Goal: Task Accomplishment & Management: Manage account settings

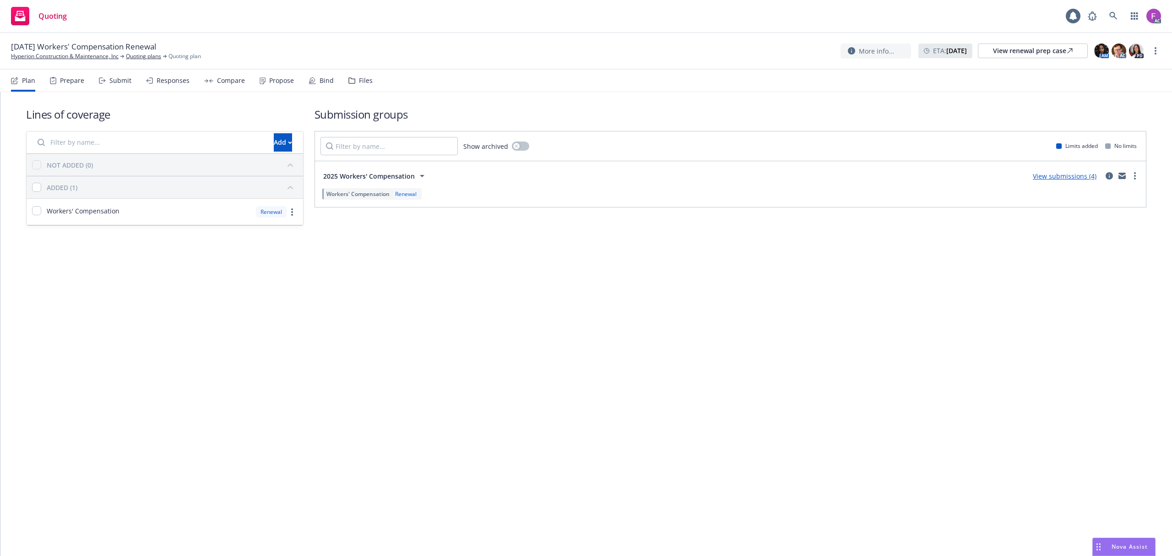
click at [361, 79] on div "Files" at bounding box center [366, 80] width 14 height 7
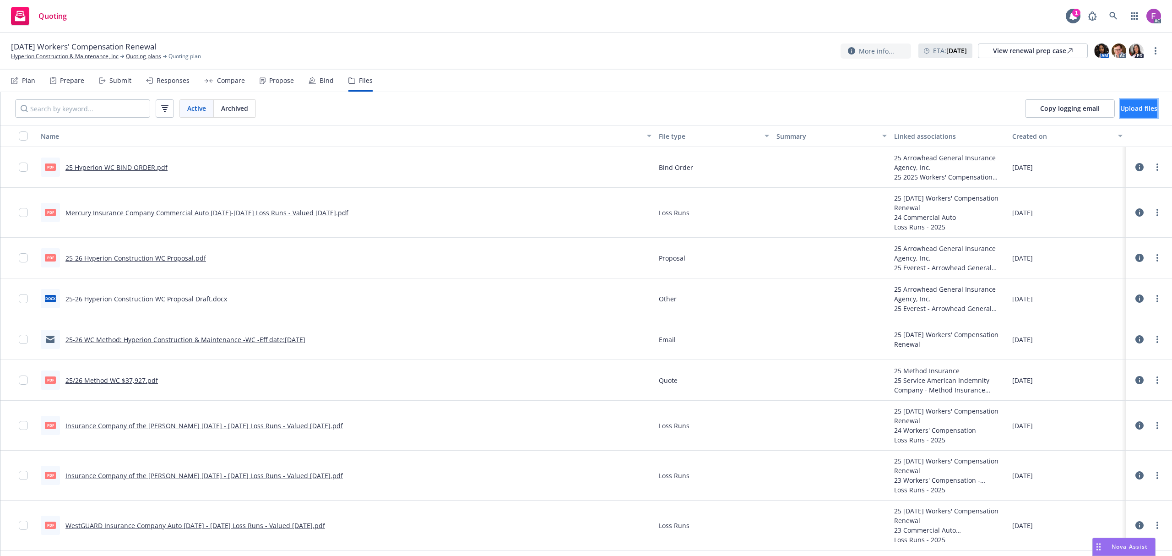
click at [1121, 105] on span "Upload files" at bounding box center [1139, 108] width 37 height 9
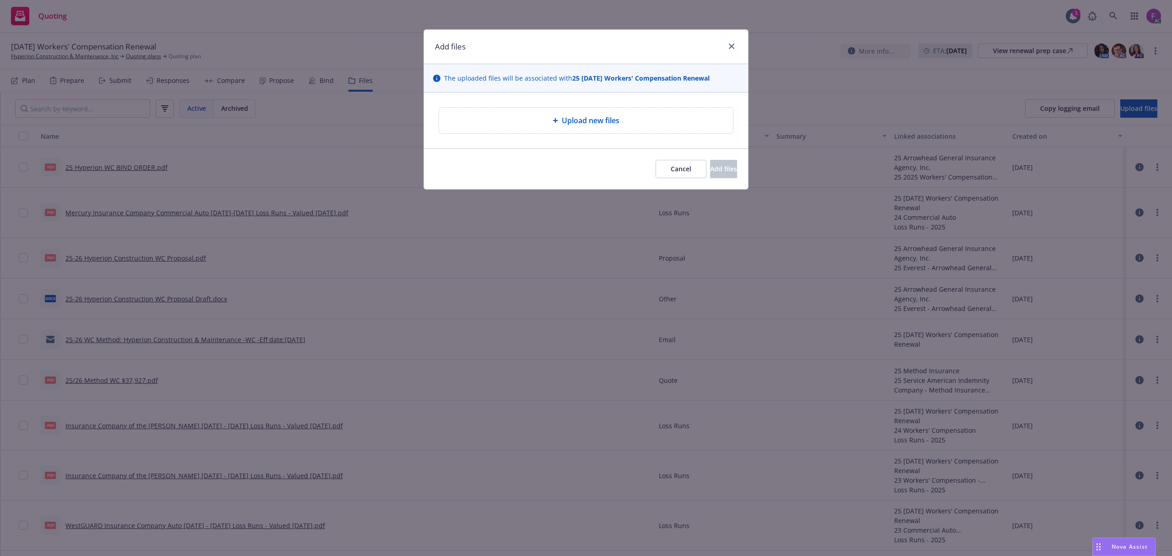
click at [637, 122] on div "Upload new files" at bounding box center [586, 120] width 279 height 11
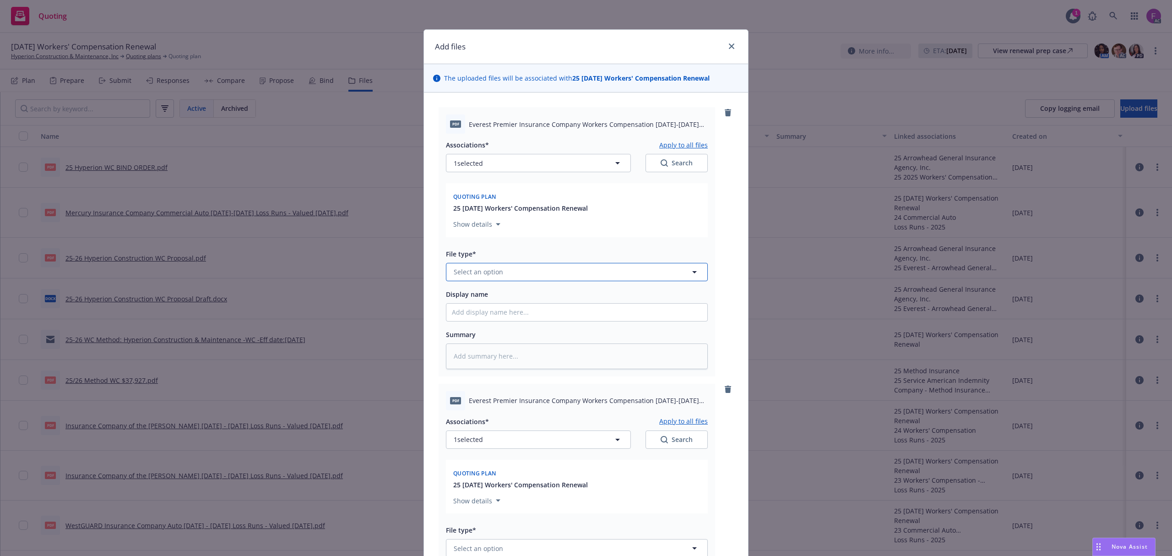
click at [454, 273] on span "Select an option" at bounding box center [478, 272] width 49 height 10
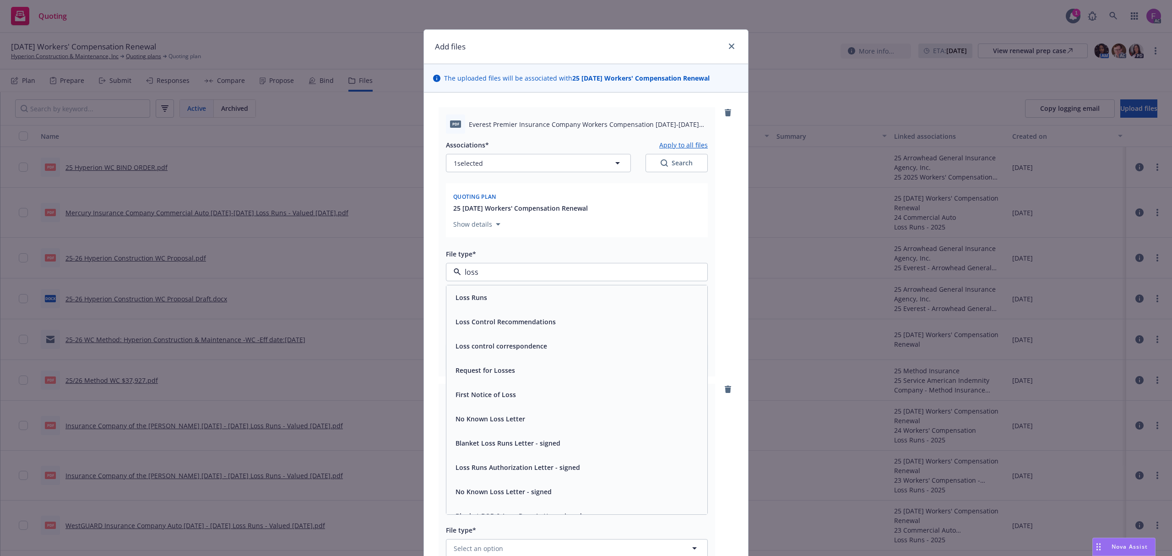
paste input "Loss Run"
type input "Loss Run"
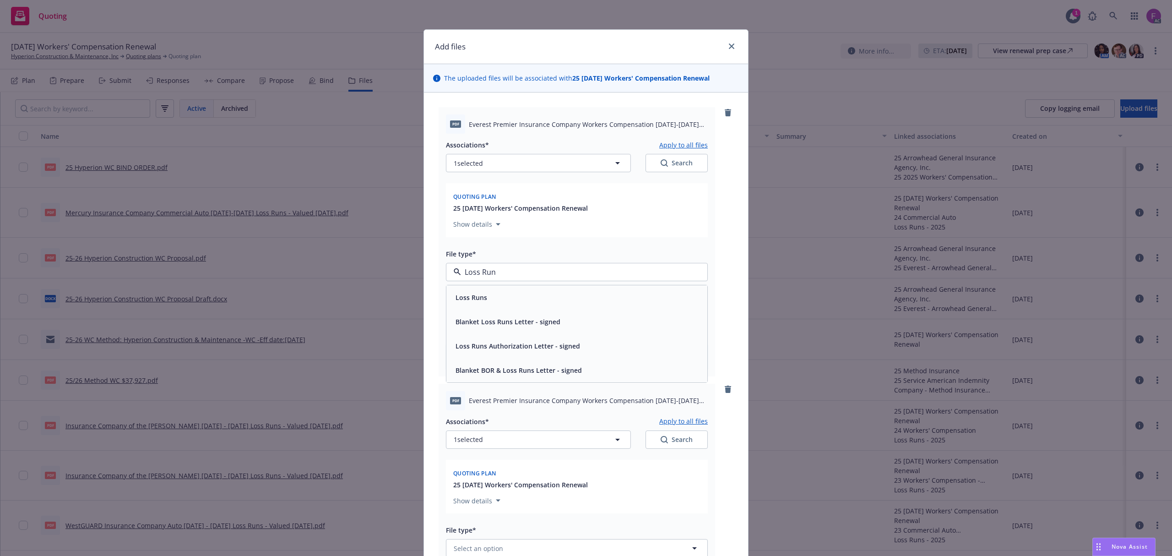
drag, startPoint x: 528, startPoint y: 270, endPoint x: 416, endPoint y: 259, distance: 111.8
click at [416, 259] on div "Add files The uploaded files will be associated with 25 [DATE] Workers' Compens…" at bounding box center [586, 278] width 1172 height 556
click at [475, 296] on span "Loss Runs" at bounding box center [472, 298] width 32 height 10
type textarea "x"
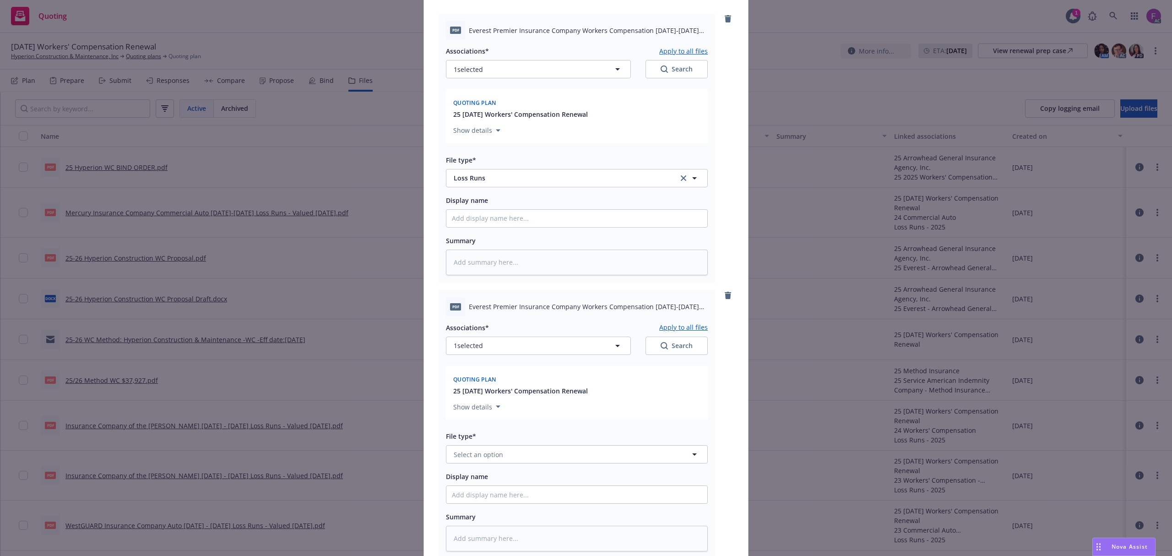
scroll to position [305, 0]
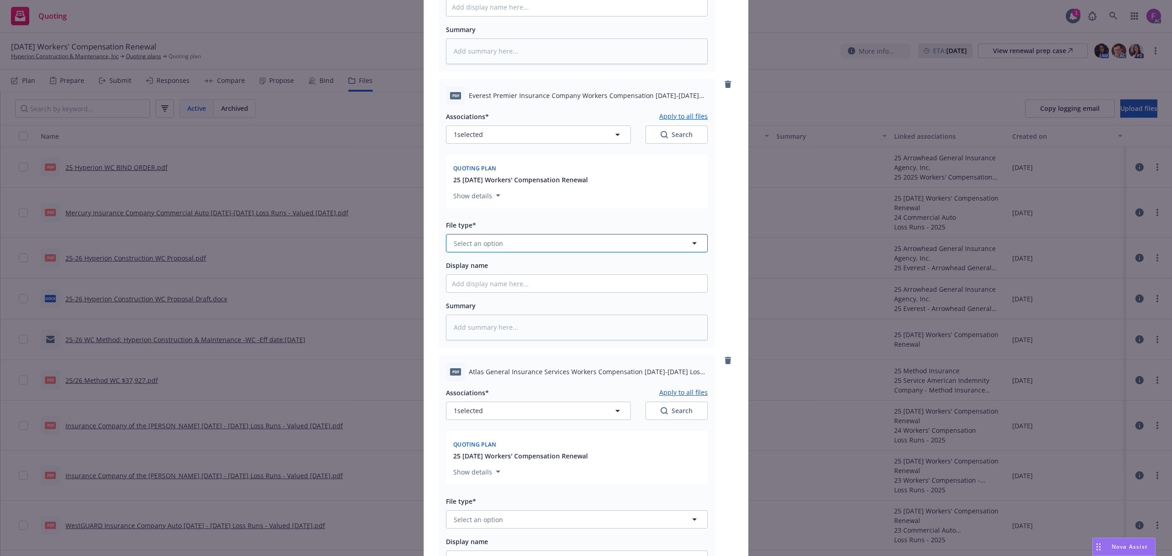
click at [482, 243] on span "Select an option" at bounding box center [478, 244] width 49 height 10
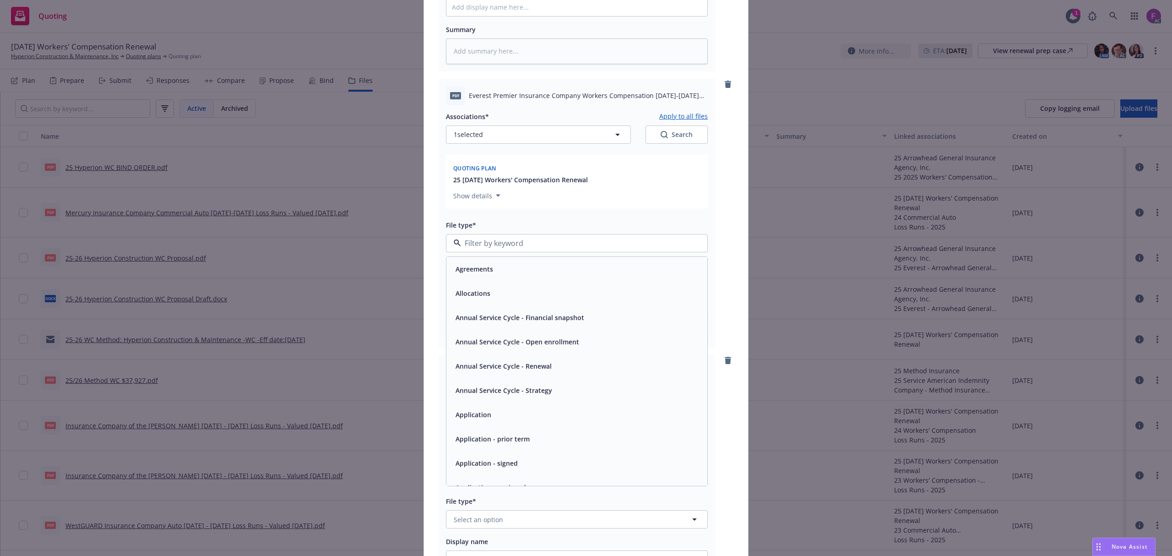
paste input "Loss Run"
type input "Loss Run"
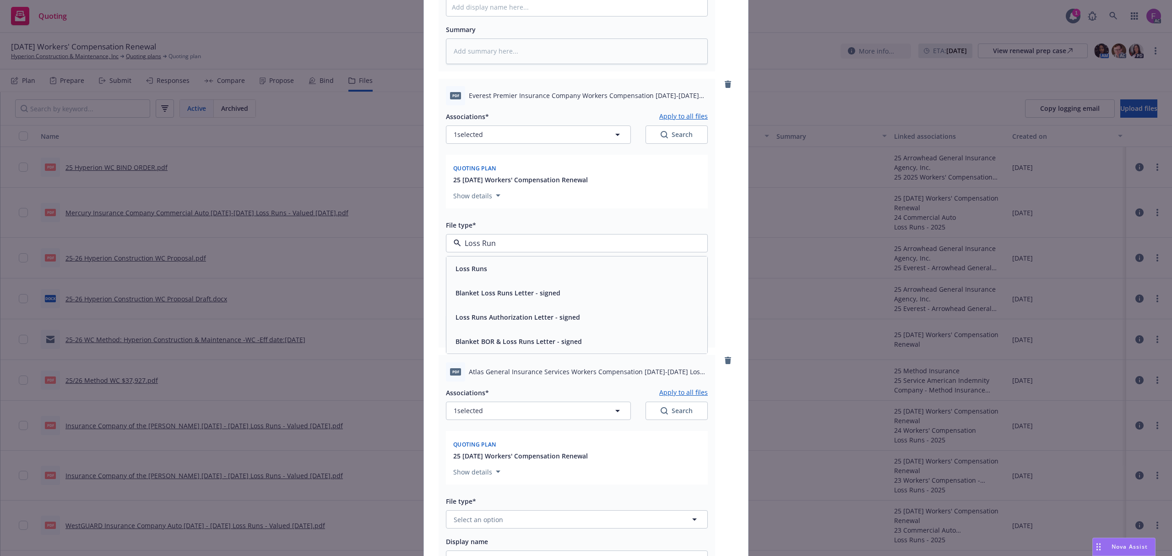
click at [488, 267] on div "Loss Runs" at bounding box center [577, 268] width 250 height 13
type textarea "x"
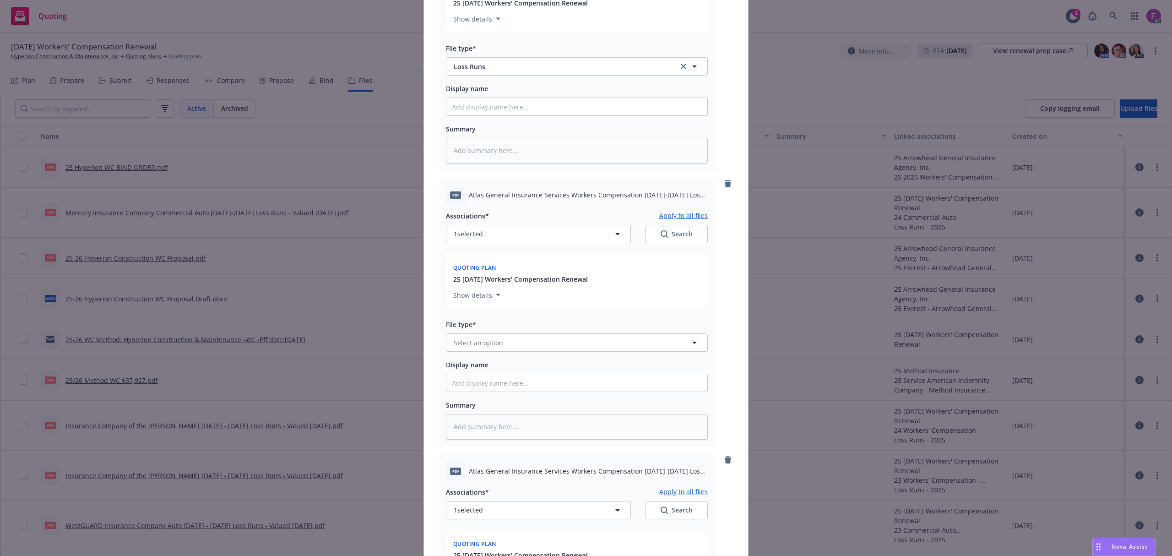
scroll to position [488, 0]
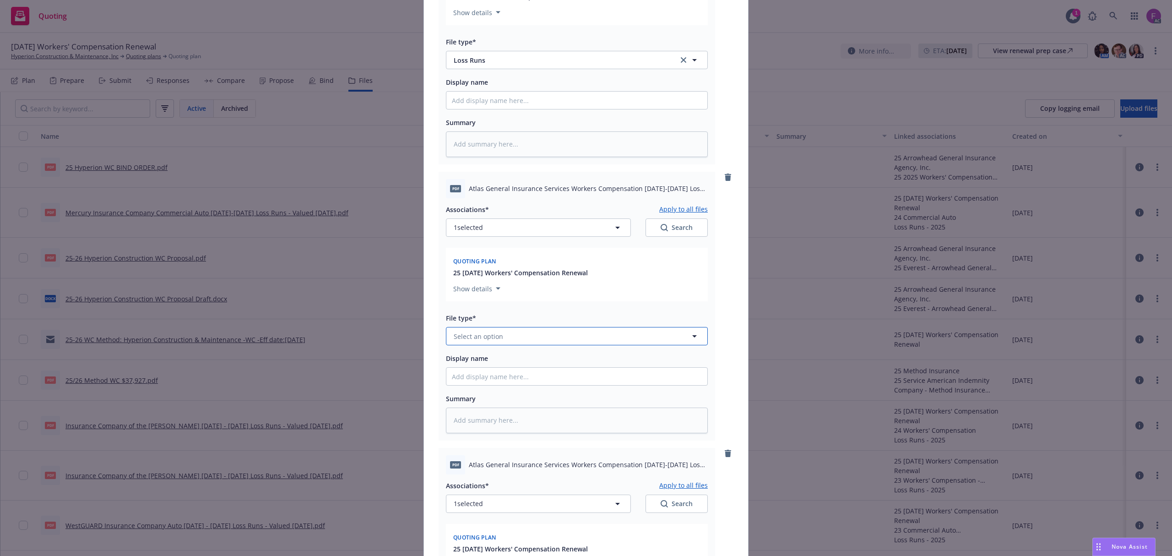
click at [476, 335] on span "Select an option" at bounding box center [478, 337] width 49 height 10
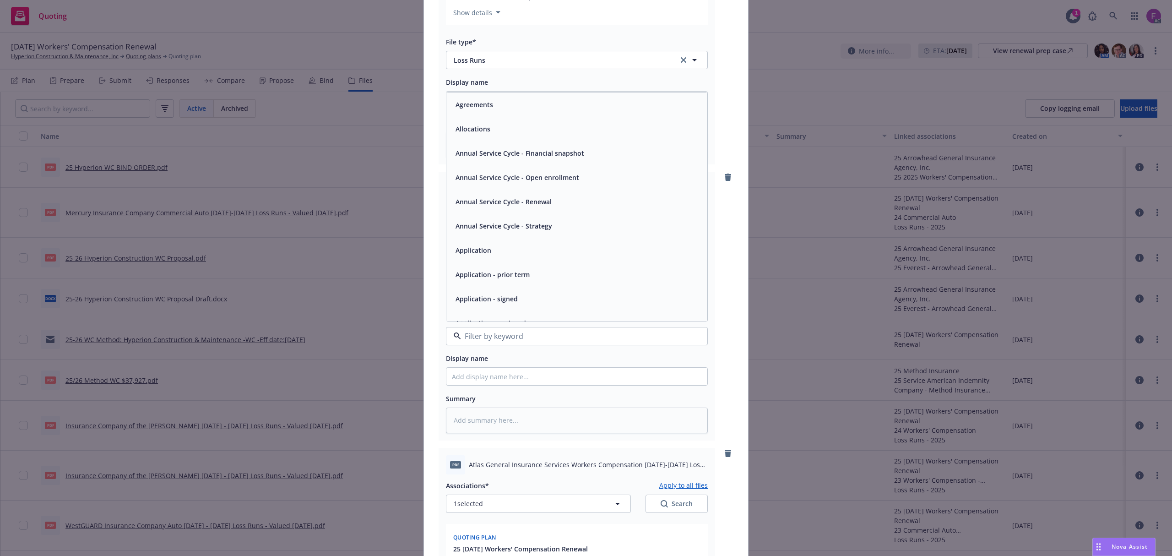
paste input "Loss Run"
type input "Loss Run"
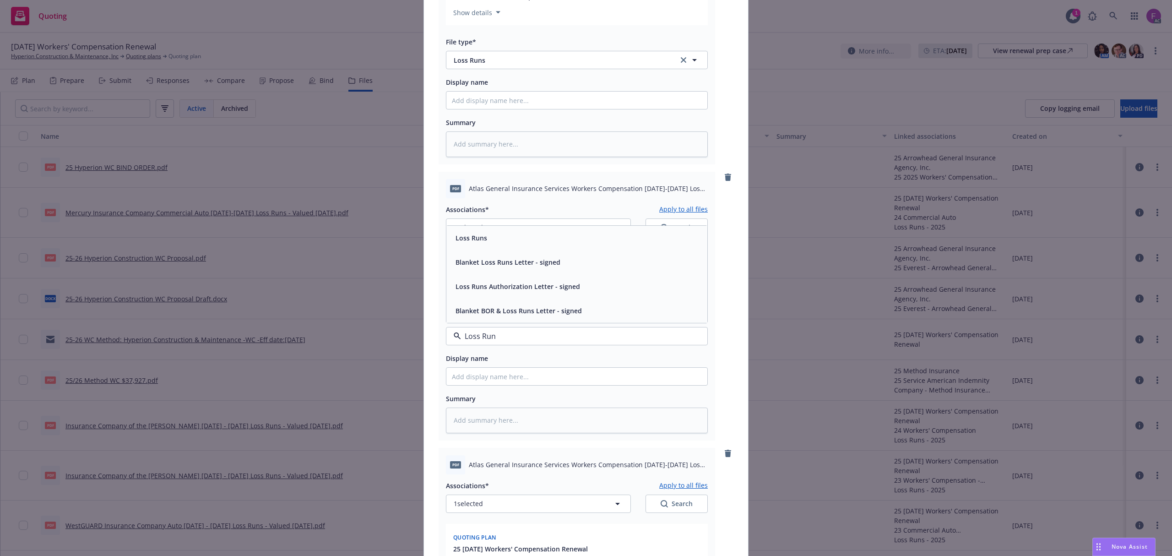
click at [501, 240] on div "Loss Runs" at bounding box center [577, 237] width 250 height 13
type textarea "x"
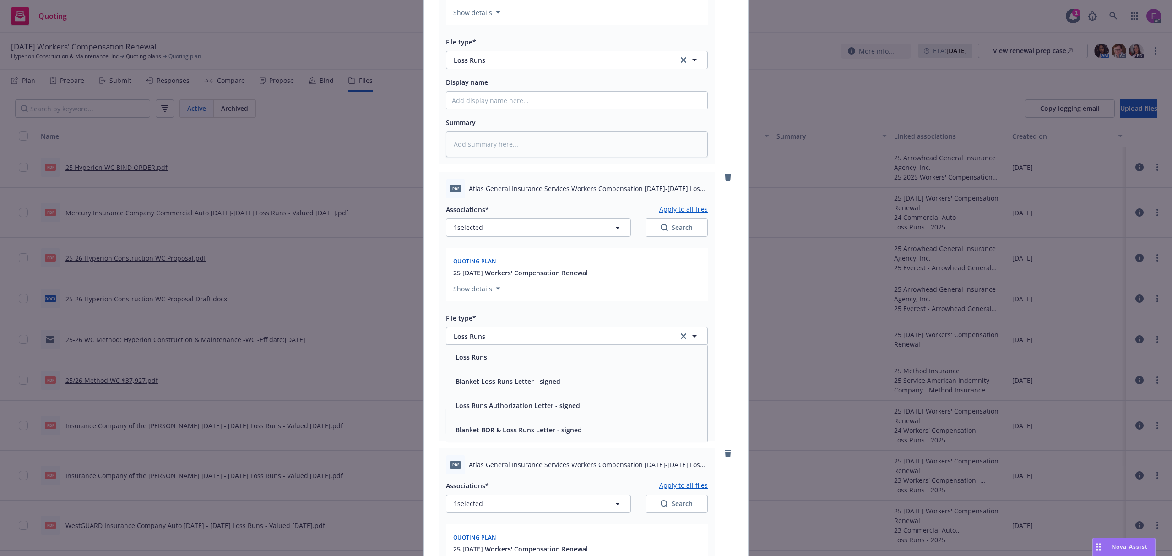
scroll to position [733, 0]
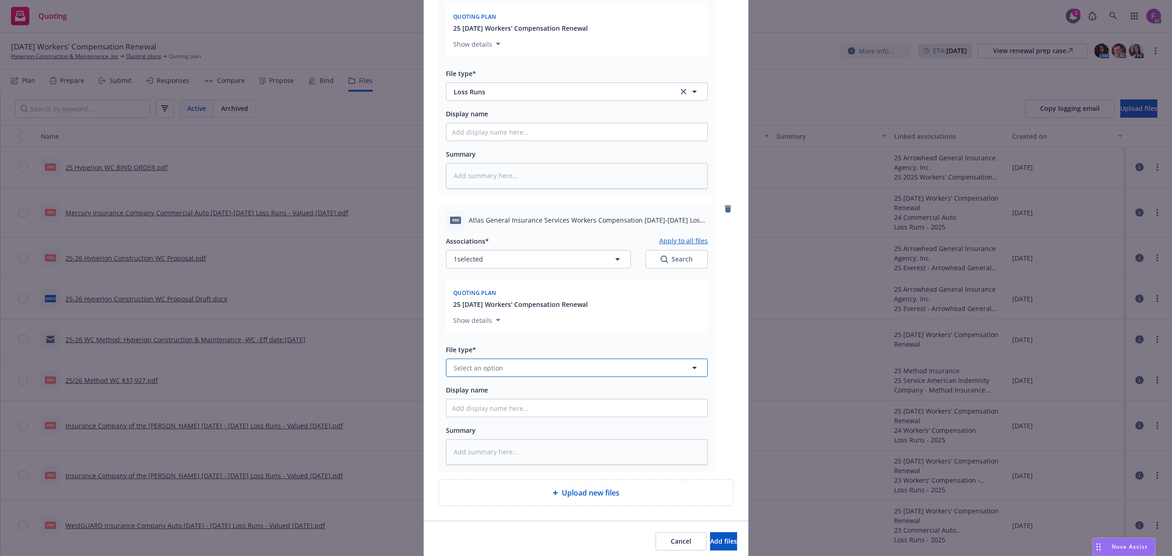
click at [475, 370] on span "Select an option" at bounding box center [478, 368] width 49 height 10
paste input "Loss Run"
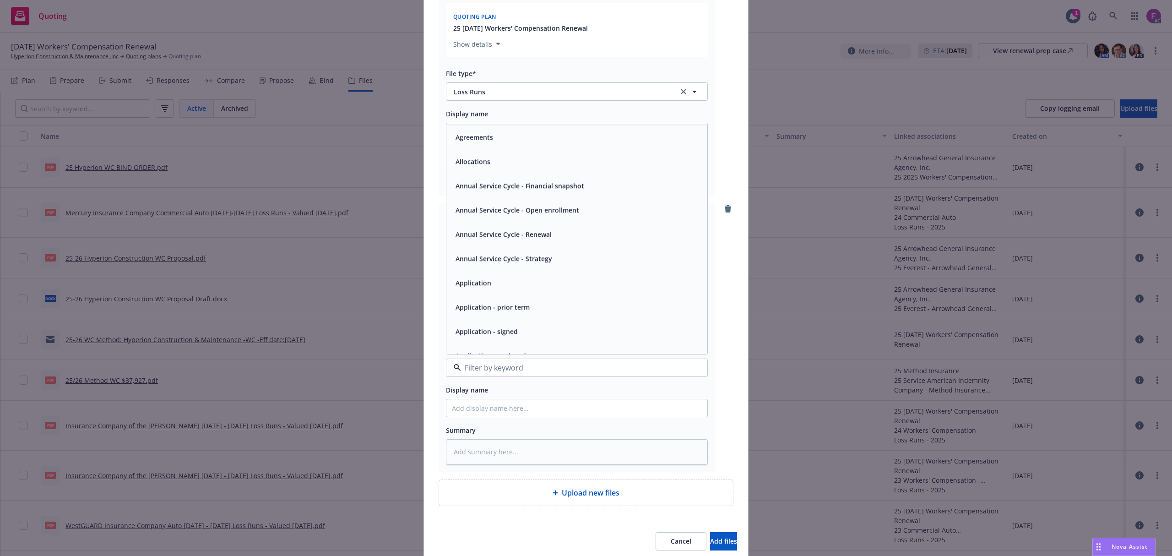
type input "Loss Run"
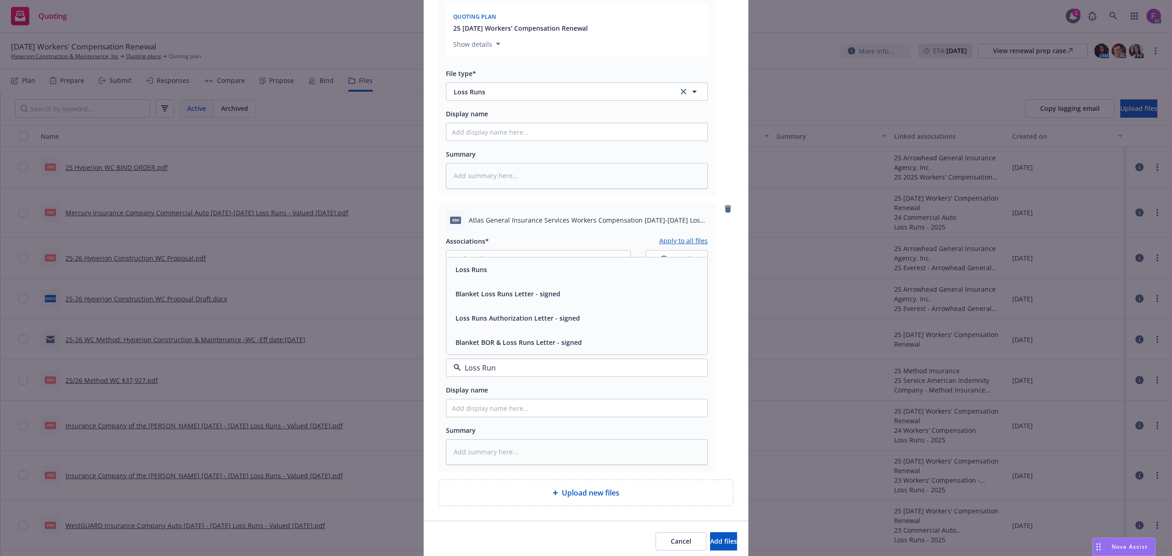
click at [480, 272] on span "Loss Runs" at bounding box center [472, 270] width 32 height 10
click at [502, 265] on button "1 selected" at bounding box center [538, 259] width 185 height 18
type textarea "x"
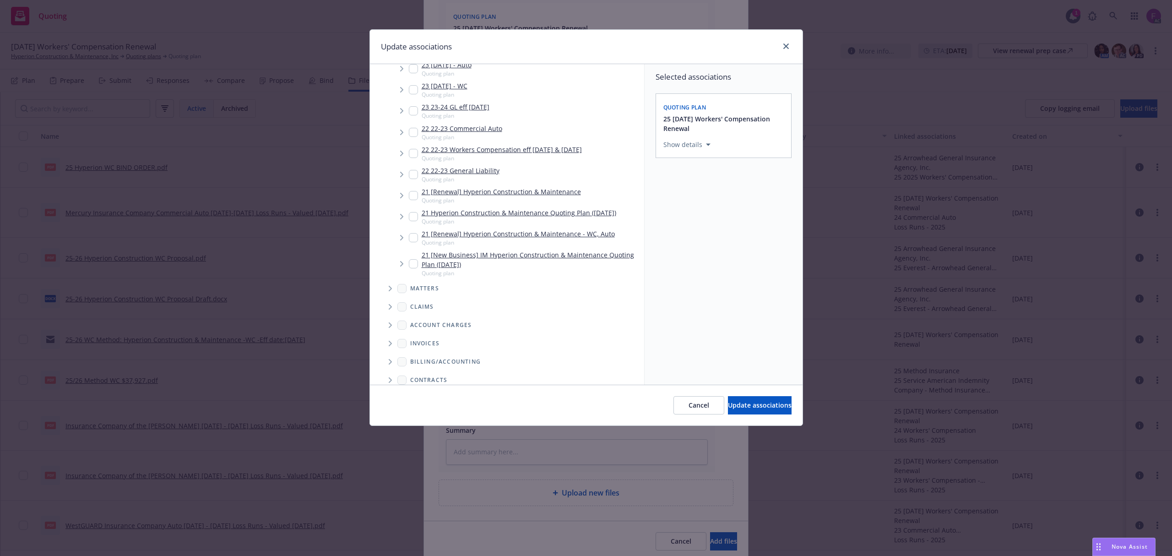
scroll to position [477, 0]
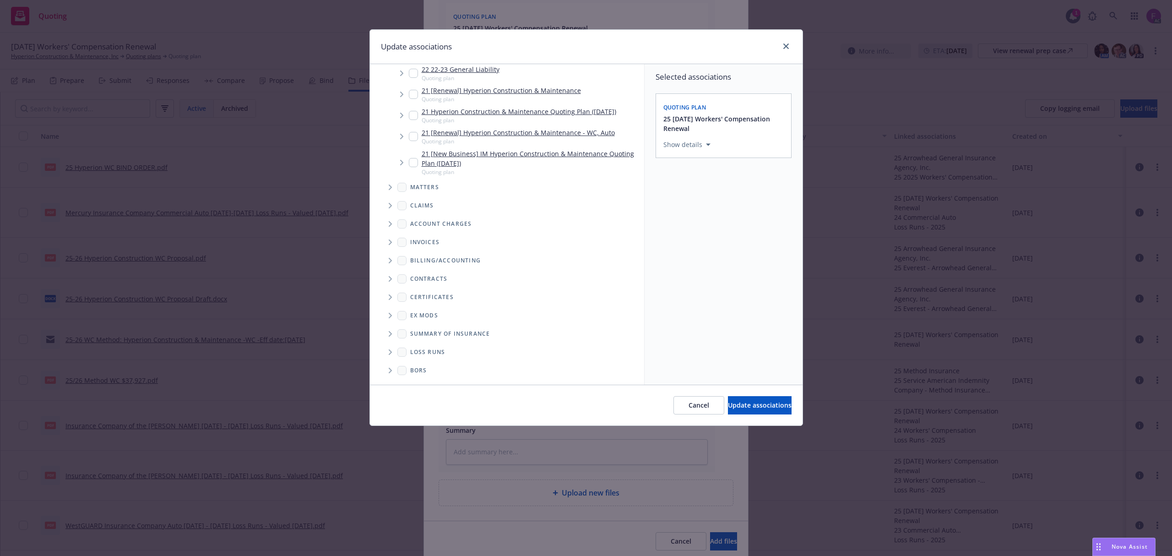
click at [389, 352] on icon "Folder Tree Example" at bounding box center [391, 351] width 4 height 5
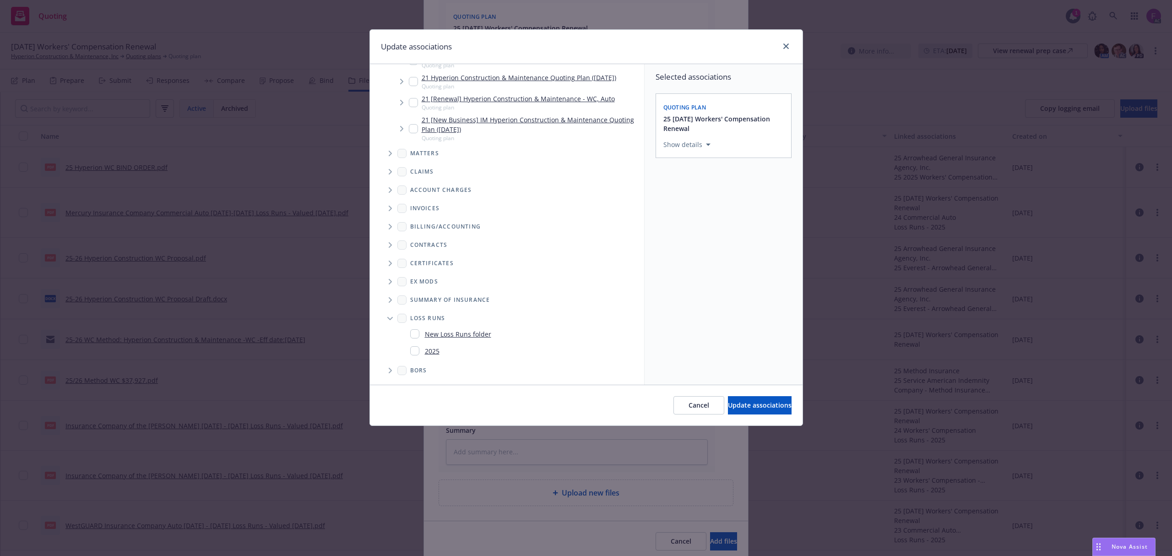
scroll to position [511, 0]
drag, startPoint x: 414, startPoint y: 349, endPoint x: 695, endPoint y: 318, distance: 282.0
click at [415, 349] on input "Folder Tree Example" at bounding box center [414, 350] width 9 height 9
checkbox input "true"
click at [748, 313] on div "Selected associations Quoting plan 25 [DATE] Workers' Compensation Renewal Show…" at bounding box center [724, 224] width 158 height 321
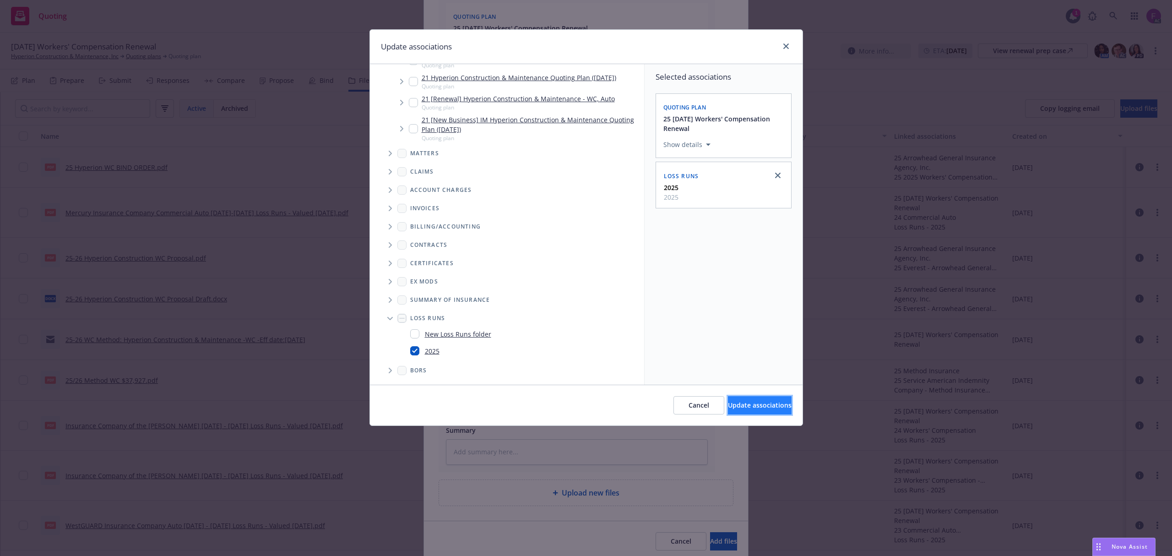
click at [735, 401] on span "Update associations" at bounding box center [760, 405] width 64 height 9
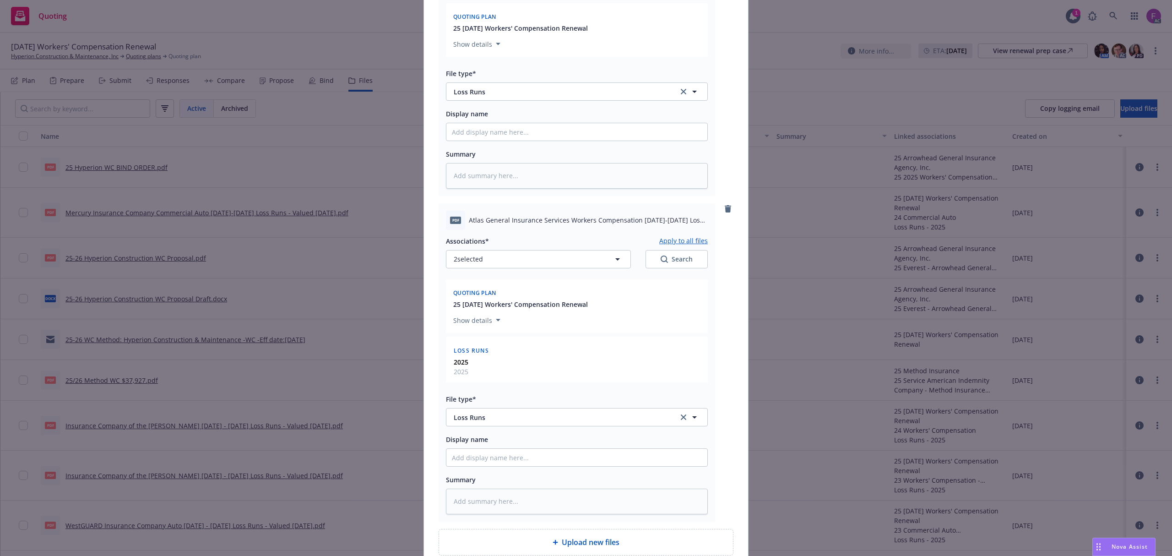
click at [678, 241] on button "Apply to all files" at bounding box center [683, 240] width 49 height 11
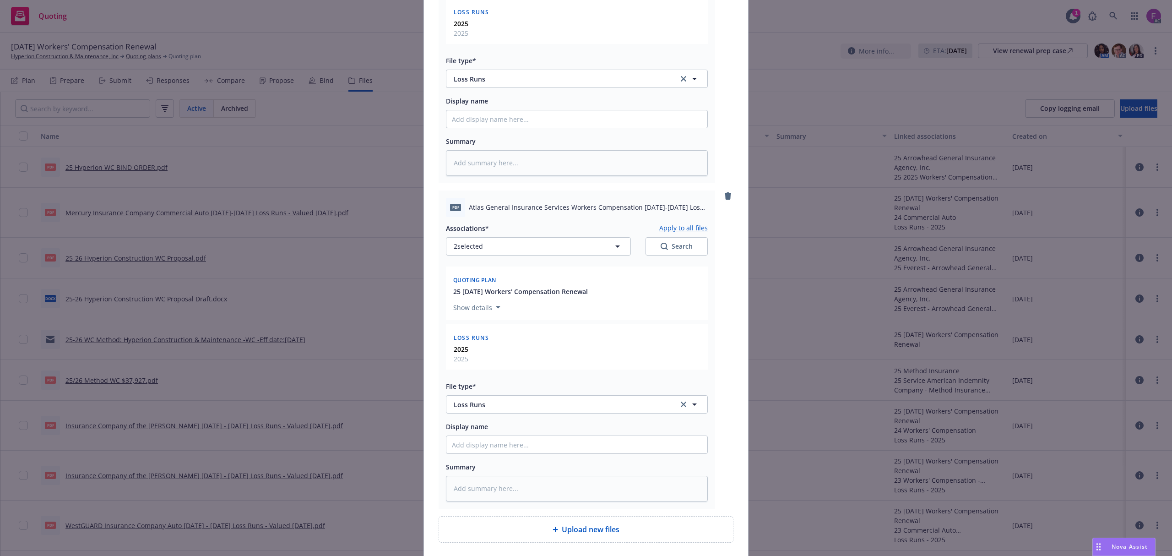
scroll to position [969, 0]
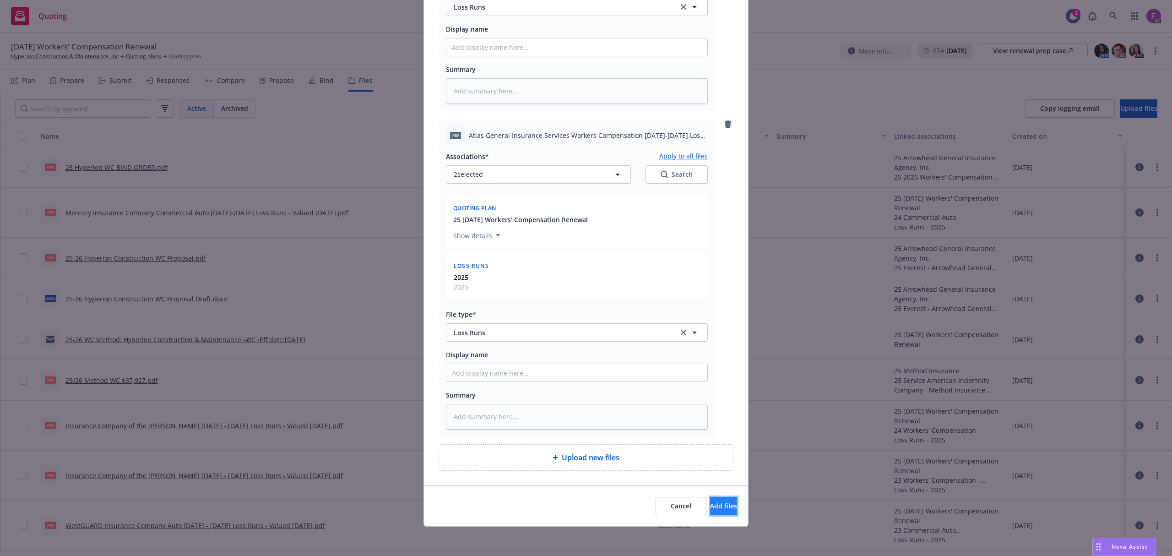
click at [713, 506] on span "Add files" at bounding box center [723, 505] width 27 height 9
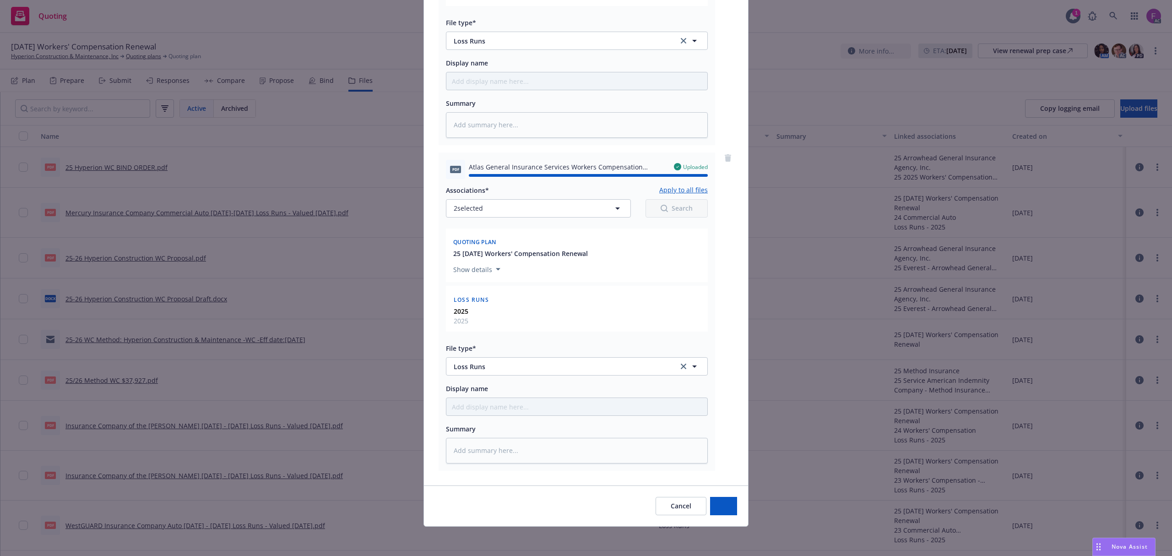
type textarea "x"
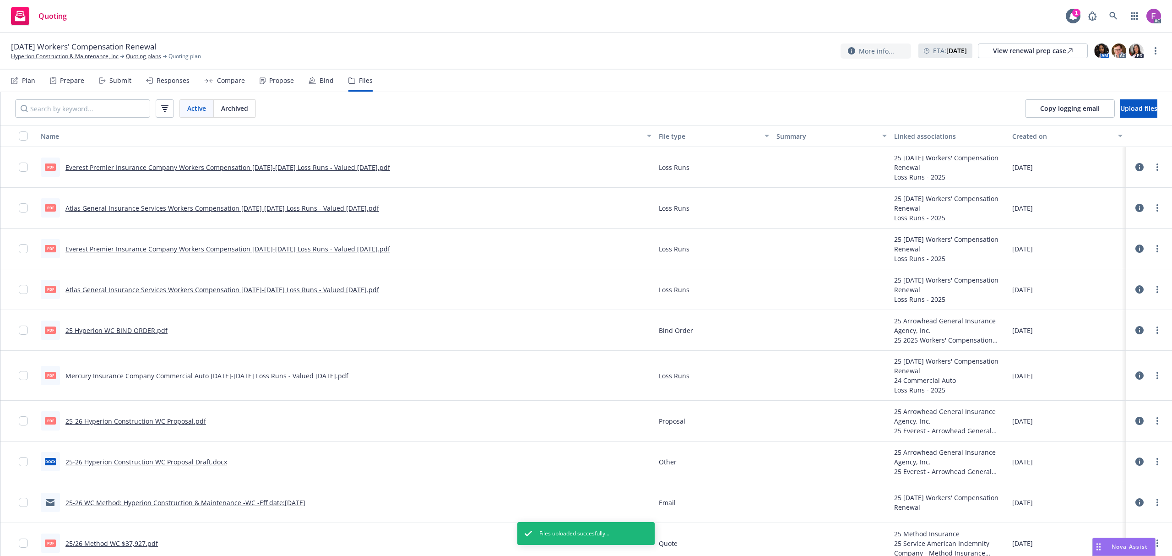
click at [206, 292] on link "Atlas General Insurance Services Workers Compensation [DATE]-[DATE] Loss Runs -…" at bounding box center [222, 289] width 314 height 9
click at [1152, 294] on link "more" at bounding box center [1157, 289] width 11 height 11
drag, startPoint x: 1094, startPoint y: 363, endPoint x: 885, endPoint y: 226, distance: 249.7
click at [1094, 363] on link "Update associations" at bounding box center [1107, 364] width 91 height 18
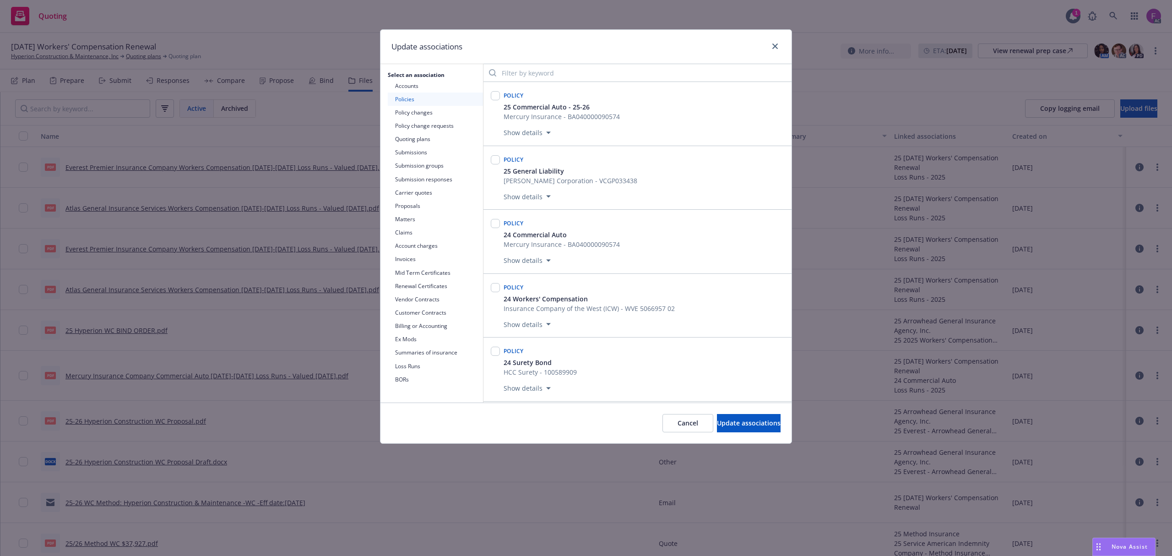
click at [634, 49] on div "Update associations" at bounding box center [586, 47] width 411 height 34
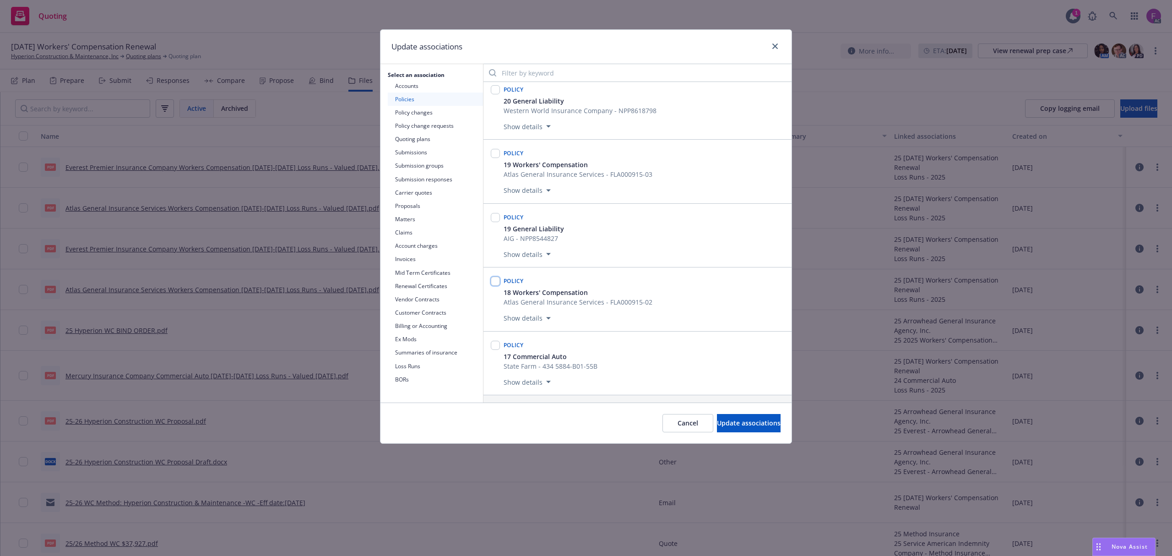
click at [494, 278] on input "checkbox" at bounding box center [495, 281] width 9 height 9
checkbox input "true"
click at [717, 427] on span "Update associations" at bounding box center [749, 423] width 64 height 9
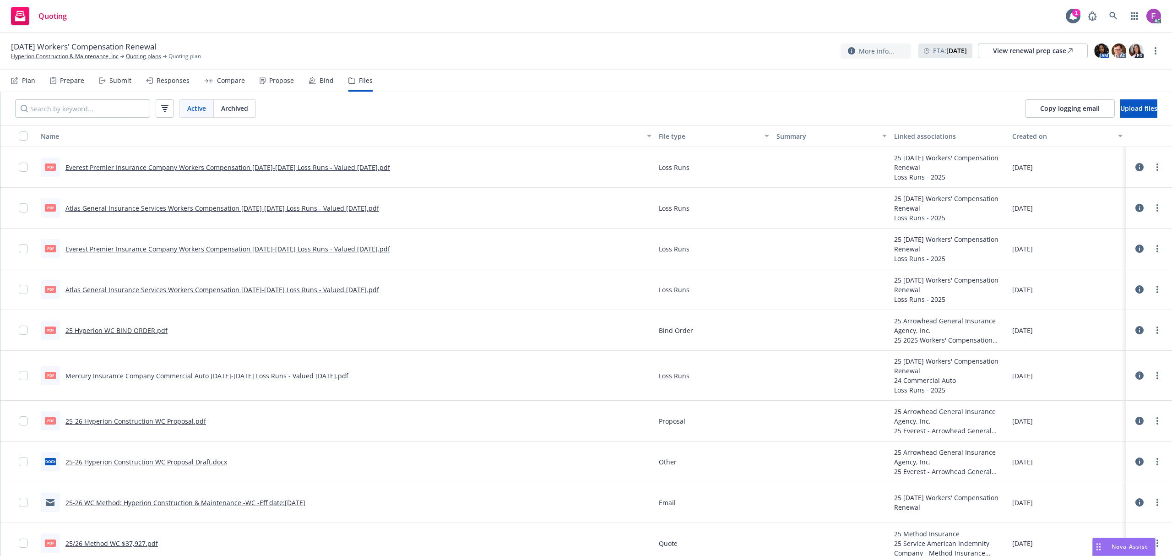
click at [93, 247] on link "Everest Premier Insurance Company Workers Compensation [DATE]-[DATE] Loss Runs …" at bounding box center [227, 249] width 325 height 9
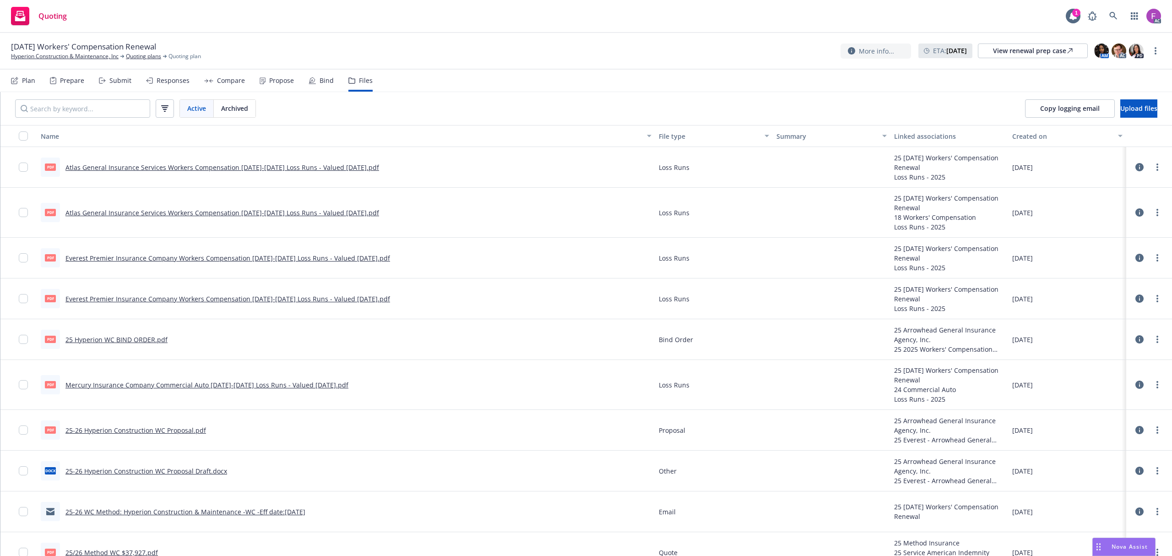
click at [121, 299] on link "Everest Premier Insurance Company Workers Compensation [DATE]-[DATE] Loss Runs …" at bounding box center [227, 298] width 325 height 9
click at [1152, 300] on link "more" at bounding box center [1157, 298] width 11 height 11
click at [1116, 379] on link "Update associations" at bounding box center [1107, 374] width 91 height 18
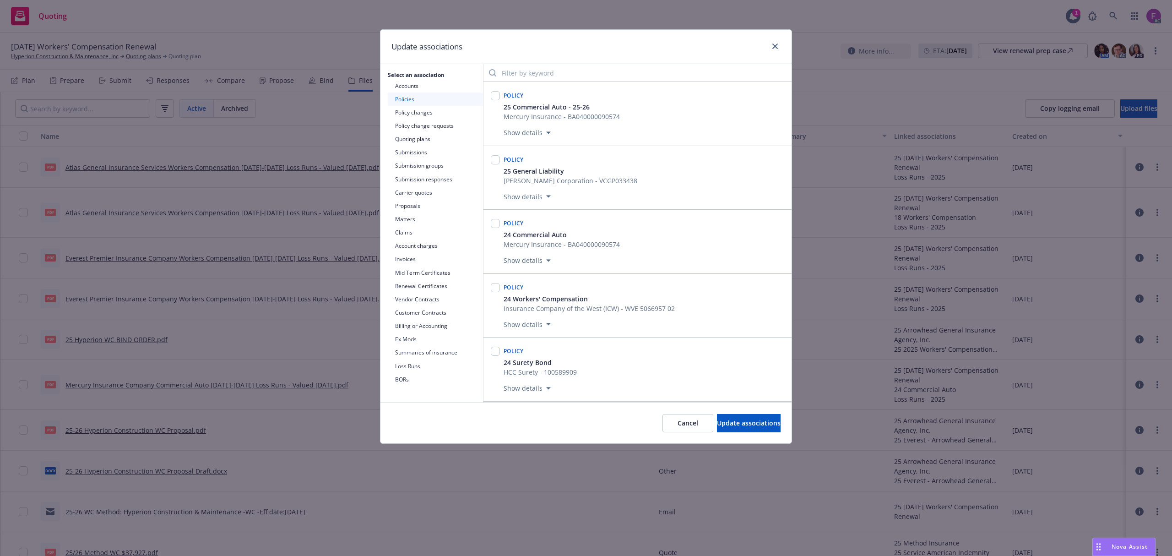
scroll to position [903, 0]
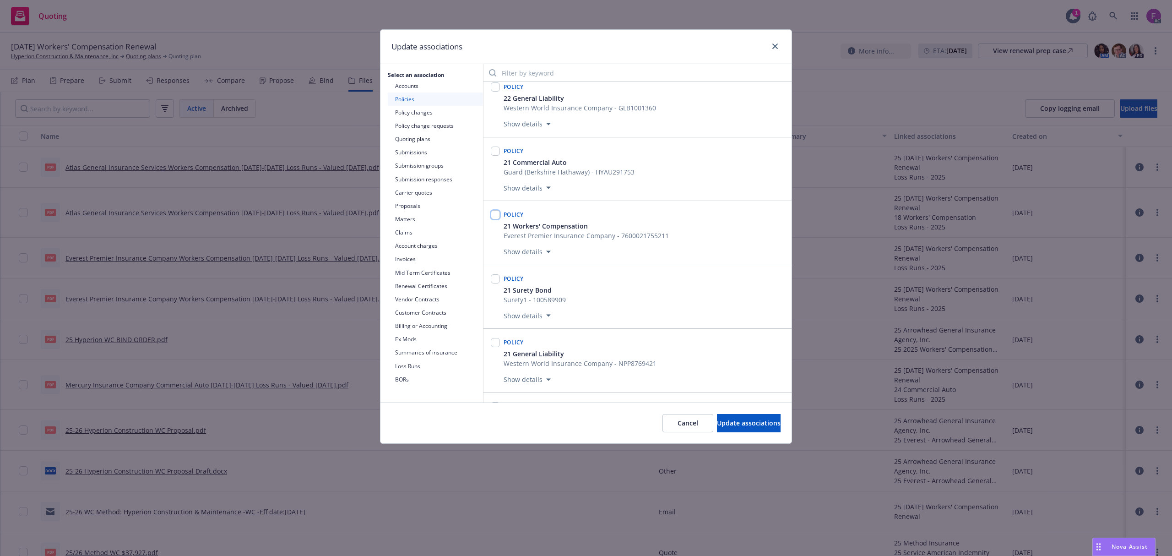
click at [493, 219] on input "checkbox" at bounding box center [495, 214] width 9 height 9
checkbox input "true"
click at [720, 424] on span "Update associations" at bounding box center [749, 423] width 64 height 9
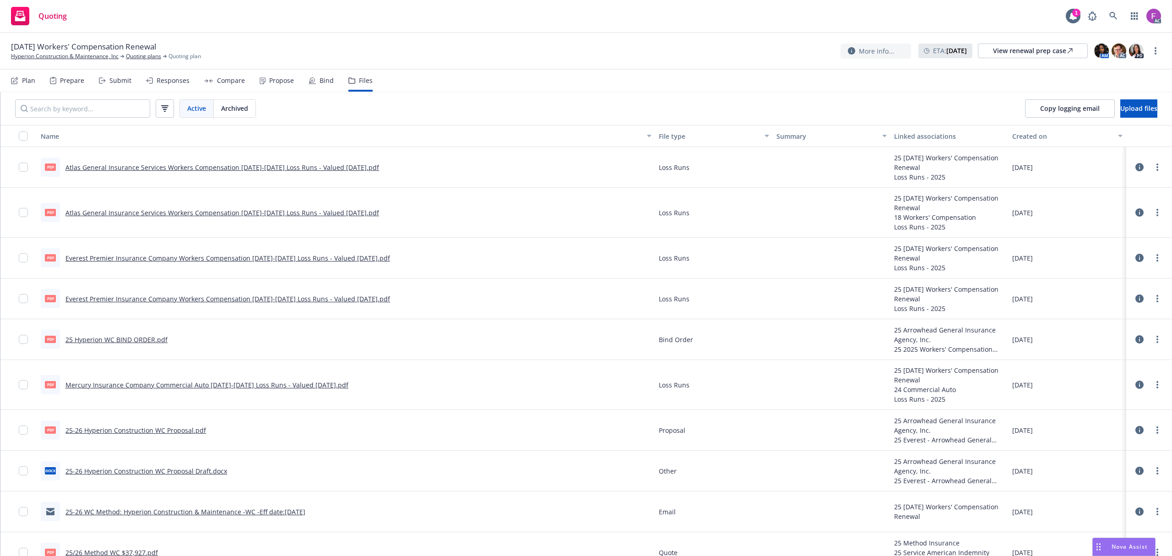
click at [149, 259] on link "Everest Premier Insurance Company Workers Compensation [DATE]-[DATE] Loss Runs …" at bounding box center [227, 258] width 325 height 9
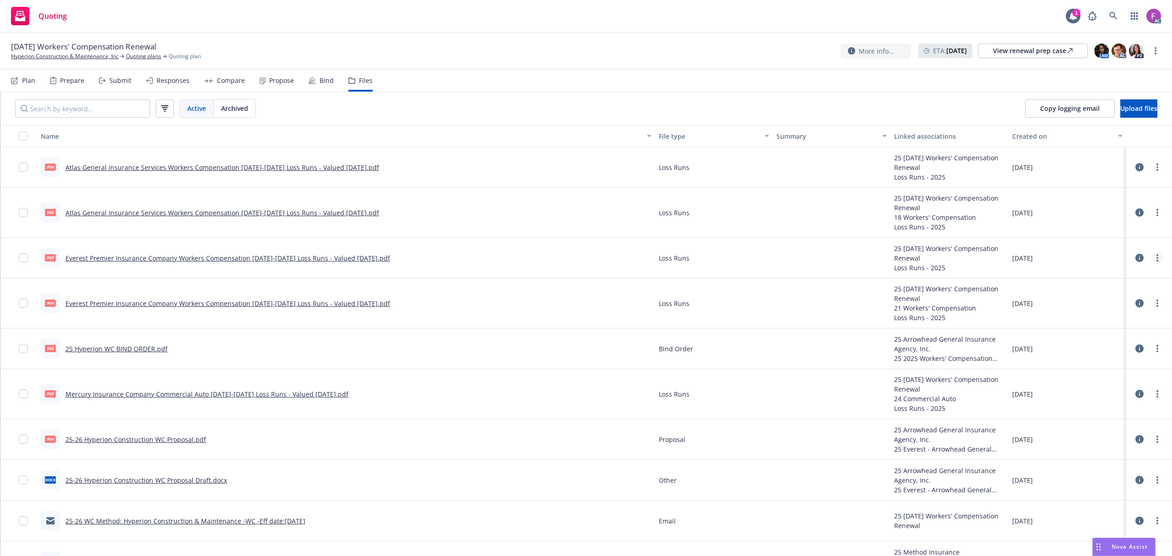
click at [1152, 261] on link "more" at bounding box center [1157, 257] width 11 height 11
click at [1105, 332] on link "Update associations" at bounding box center [1107, 332] width 91 height 18
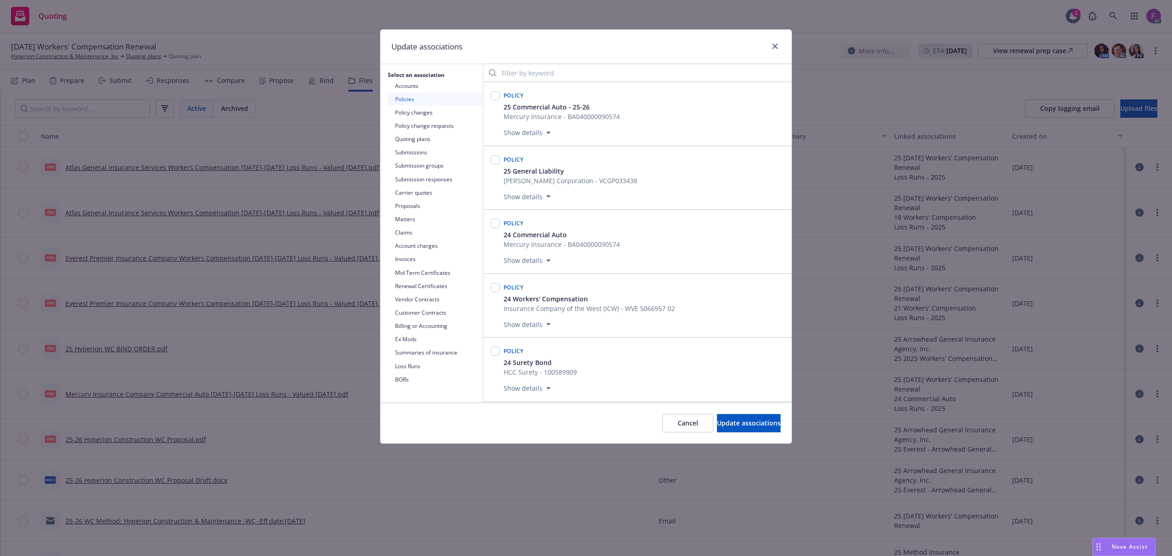
scroll to position [1161, 0]
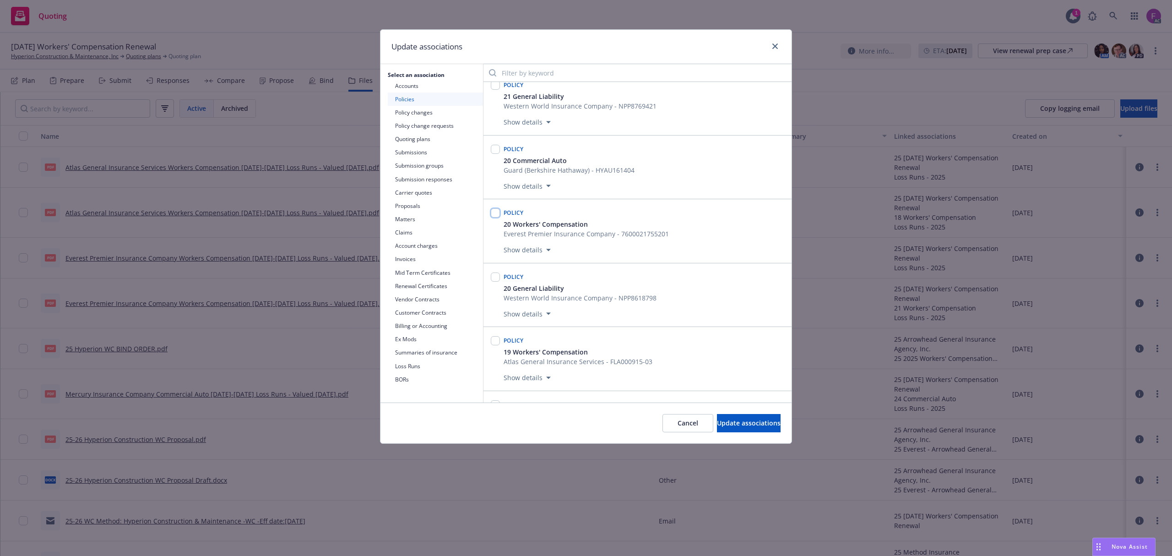
click at [497, 218] on input "checkbox" at bounding box center [495, 212] width 9 height 9
checkbox input "true"
click at [726, 424] on span "Update associations" at bounding box center [749, 423] width 64 height 9
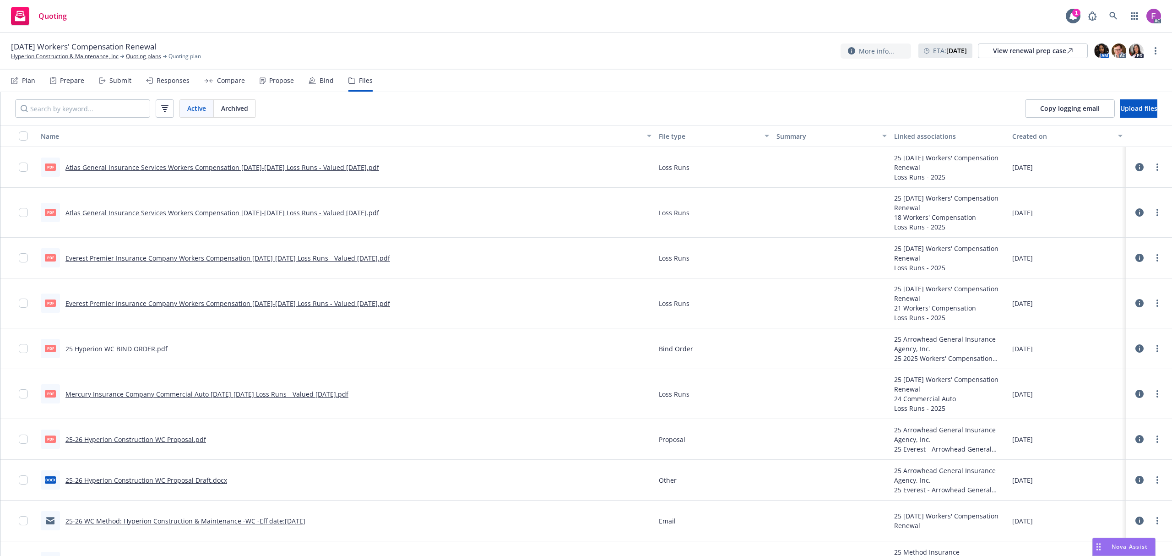
click at [146, 212] on link "Atlas General Insurance Services Workers Compensation [DATE]-[DATE] Loss Runs -…" at bounding box center [222, 212] width 314 height 9
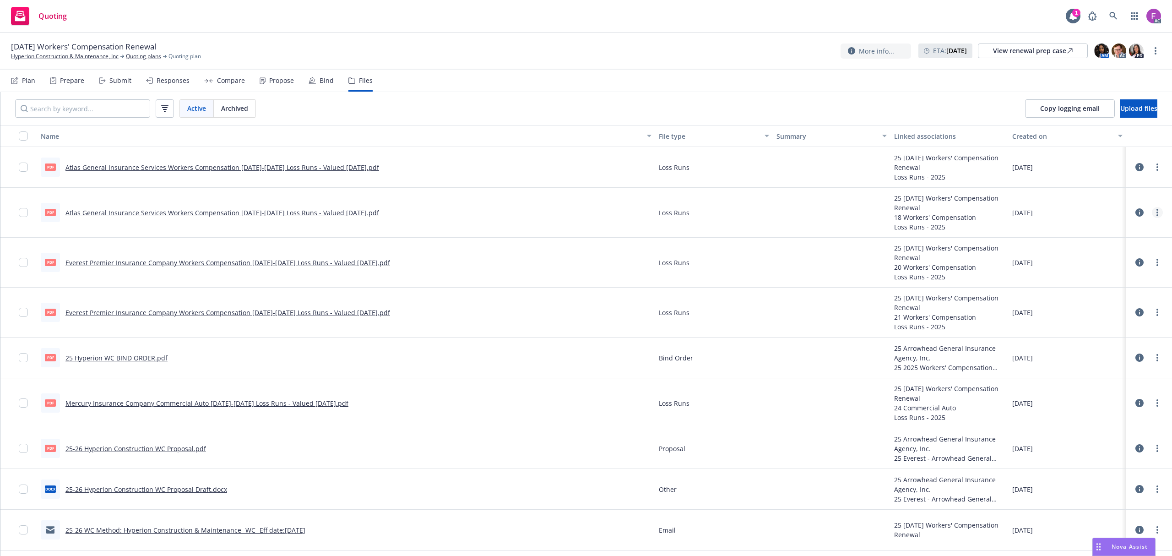
click at [1152, 213] on link "more" at bounding box center [1157, 212] width 11 height 11
click at [1093, 286] on link "Update associations" at bounding box center [1107, 287] width 91 height 18
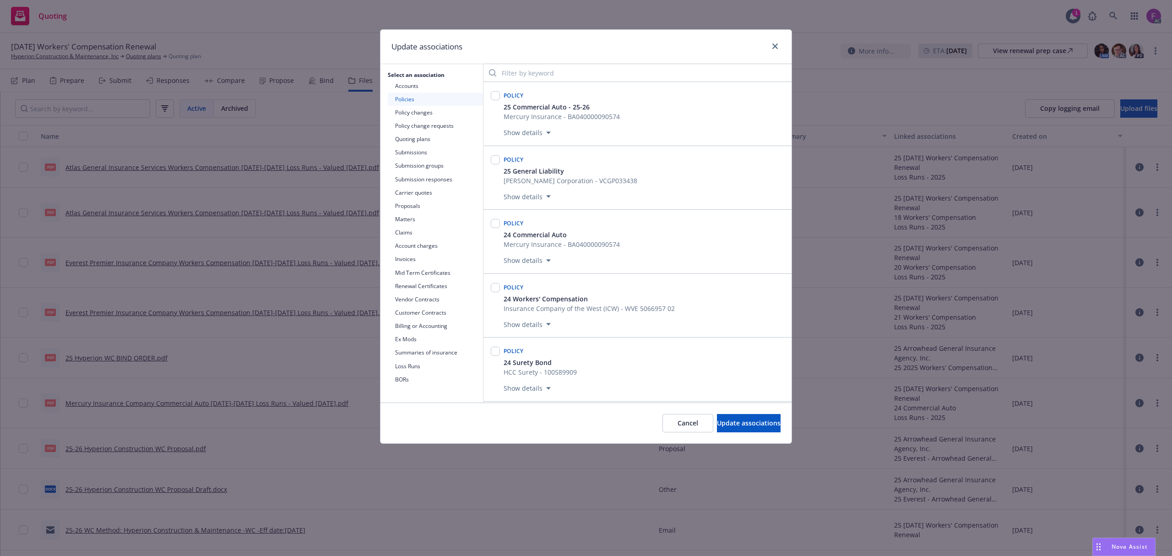
scroll to position [1360, 0]
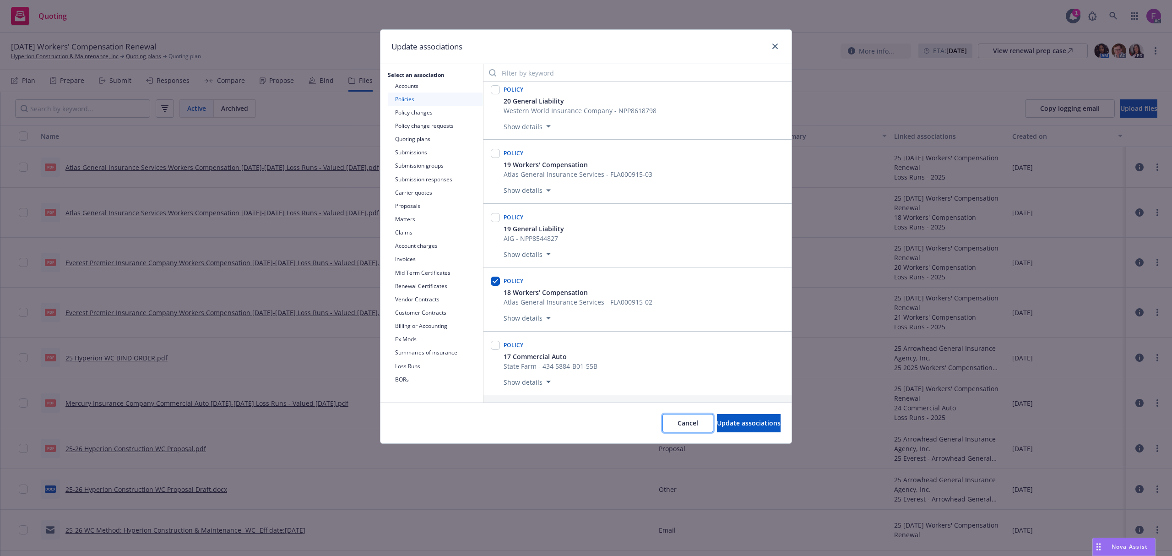
click at [663, 418] on button "Cancel" at bounding box center [688, 423] width 51 height 18
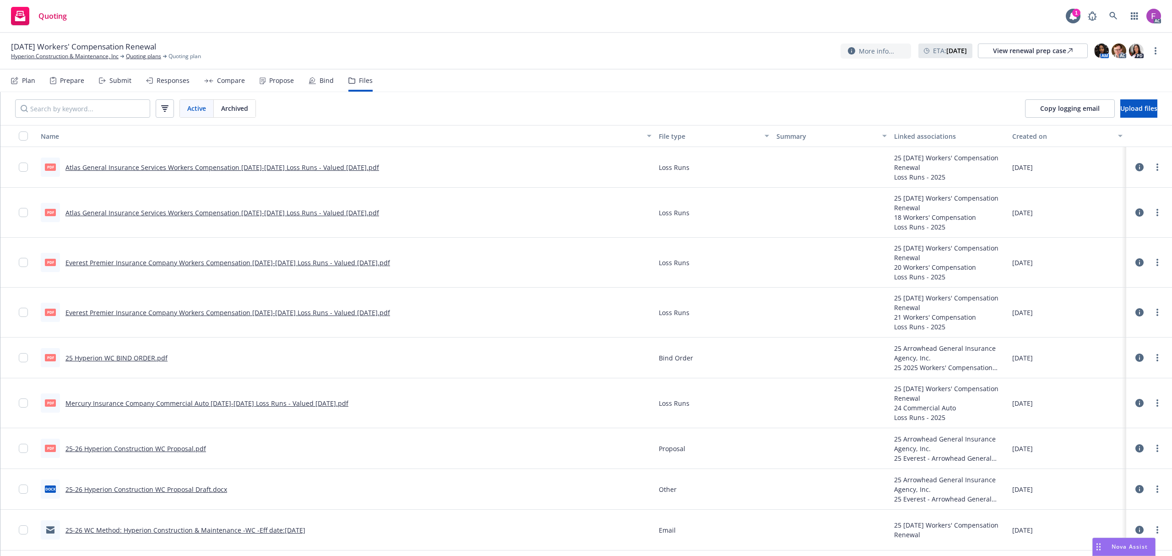
click at [263, 169] on link "Atlas General Insurance Services Workers Compensation [DATE]-[DATE] Loss Runs -…" at bounding box center [222, 167] width 314 height 9
click at [1152, 167] on link "more" at bounding box center [1157, 167] width 11 height 11
click at [1083, 245] on link "Update associations" at bounding box center [1107, 242] width 91 height 18
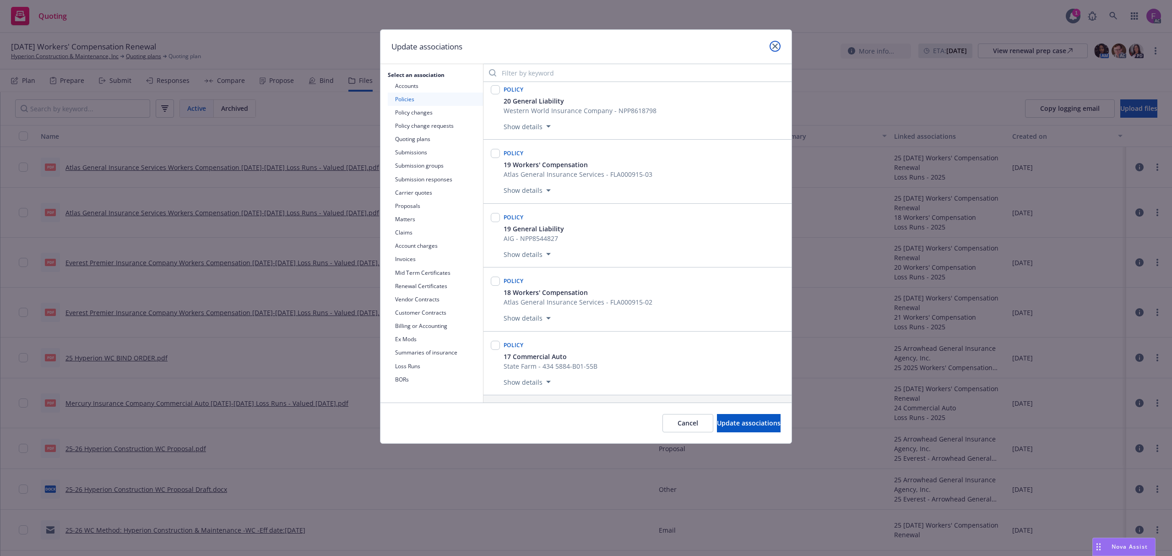
drag, startPoint x: 774, startPoint y: 44, endPoint x: 689, endPoint y: 117, distance: 112.1
click at [774, 44] on icon "close" at bounding box center [775, 46] width 5 height 5
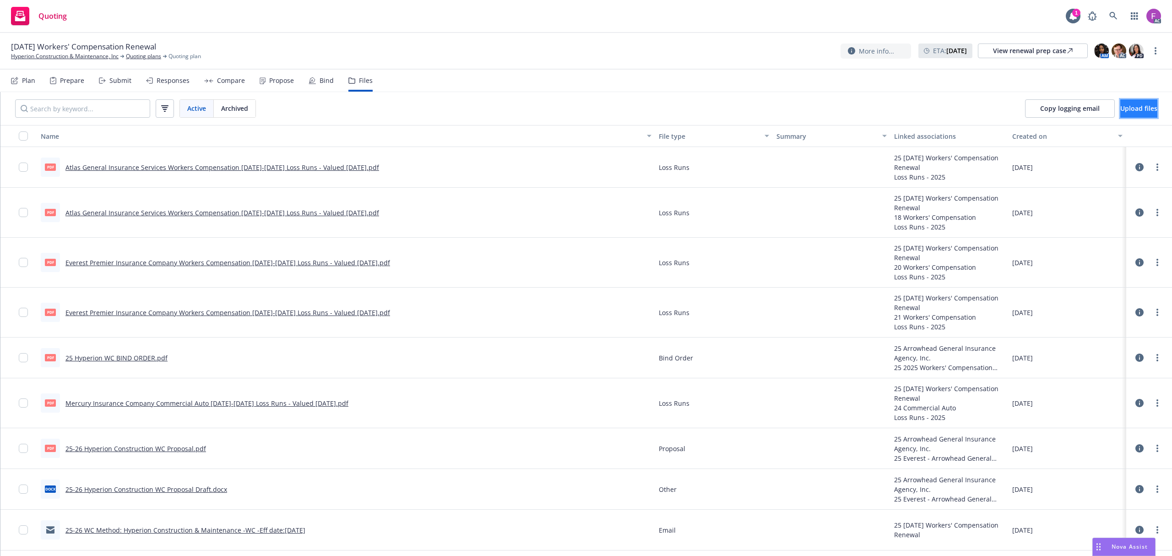
click at [1123, 104] on span "Upload files" at bounding box center [1139, 108] width 37 height 9
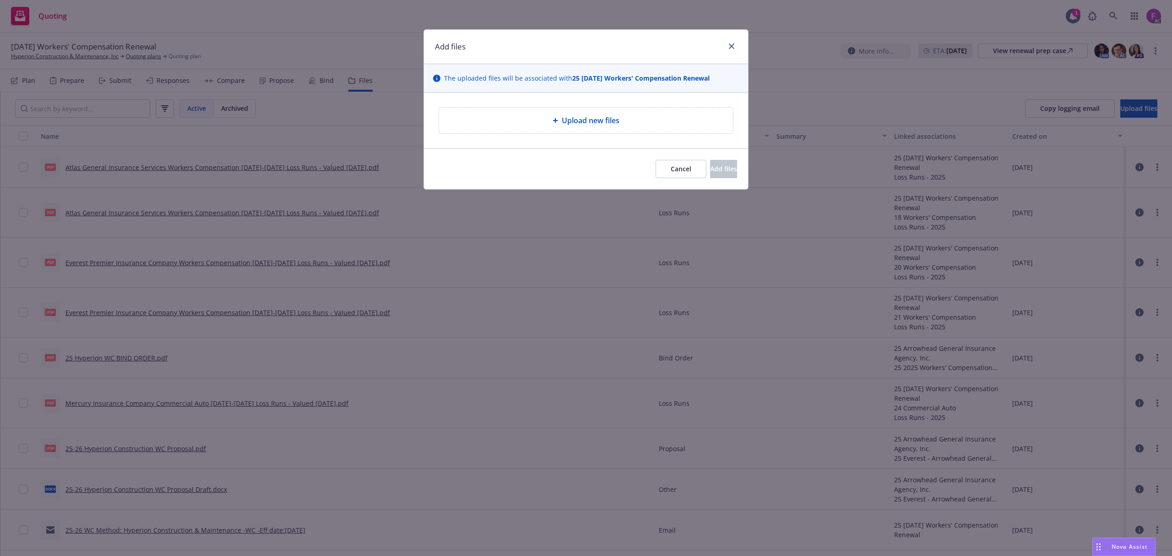
click at [605, 115] on span "Upload new files" at bounding box center [591, 120] width 58 height 11
type textarea "x"
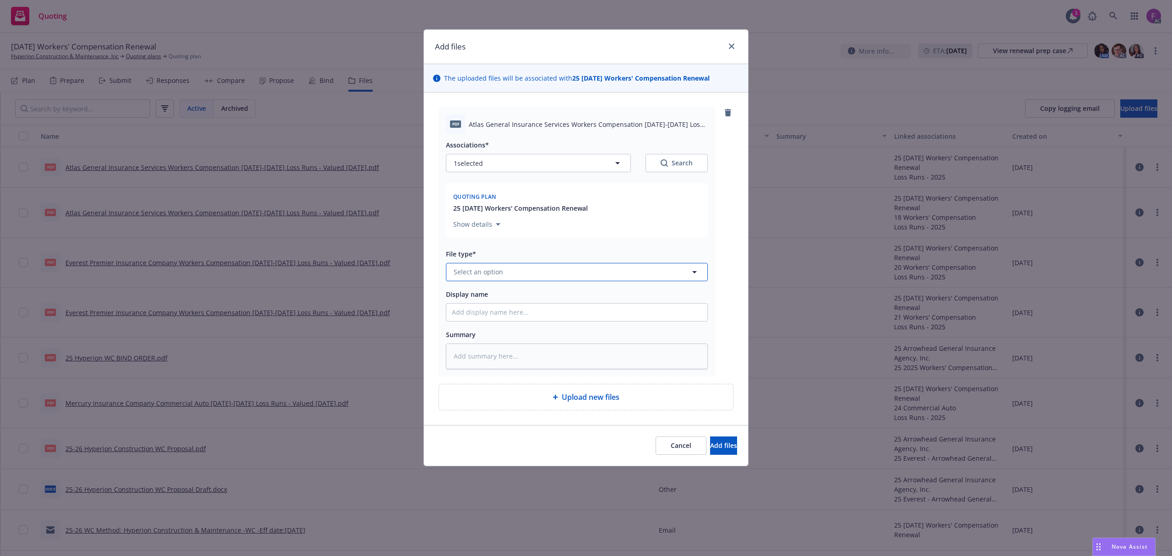
click at [488, 273] on span "Select an option" at bounding box center [478, 272] width 49 height 10
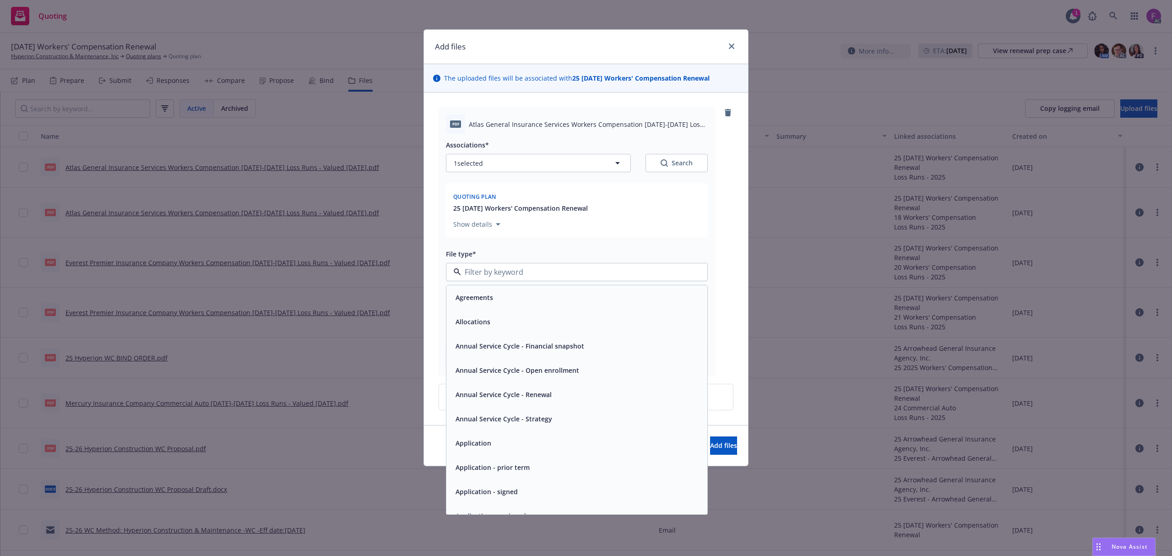
type input ";"
type textarea "x"
paste input "Loss Run"
type input "Loss Run"
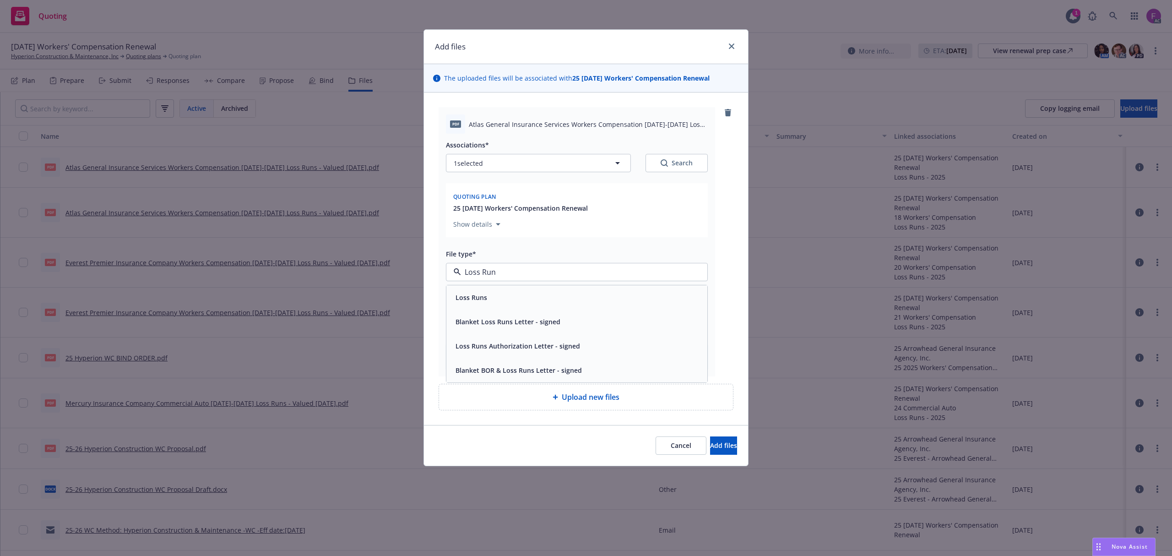
click at [495, 300] on div "Loss Runs" at bounding box center [577, 297] width 250 height 13
click at [502, 163] on button "1 selected" at bounding box center [538, 163] width 185 height 18
type textarea "x"
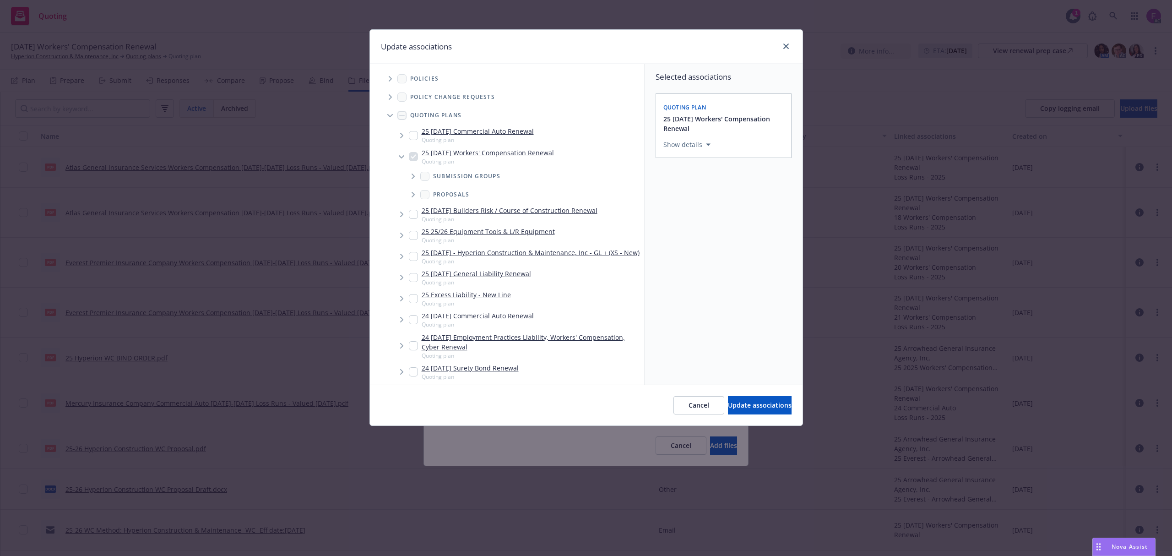
drag, startPoint x: 391, startPoint y: 74, endPoint x: 383, endPoint y: 72, distance: 8.6
click at [387, 73] on span "Tree Example" at bounding box center [390, 78] width 15 height 15
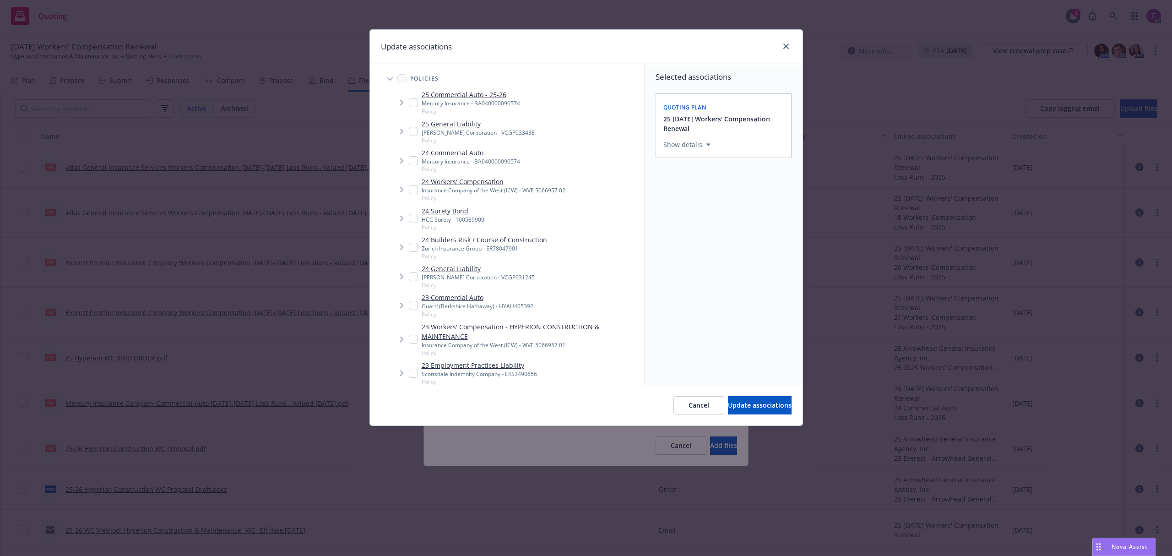
scroll to position [525, 0]
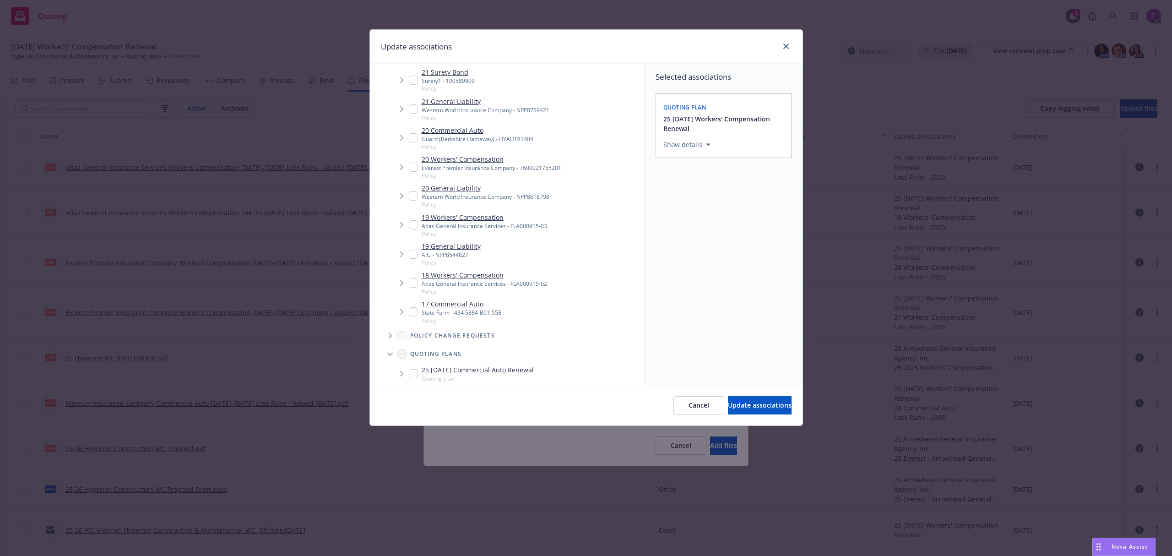
click at [412, 222] on input "Tree Example" at bounding box center [413, 224] width 9 height 9
checkbox input "true"
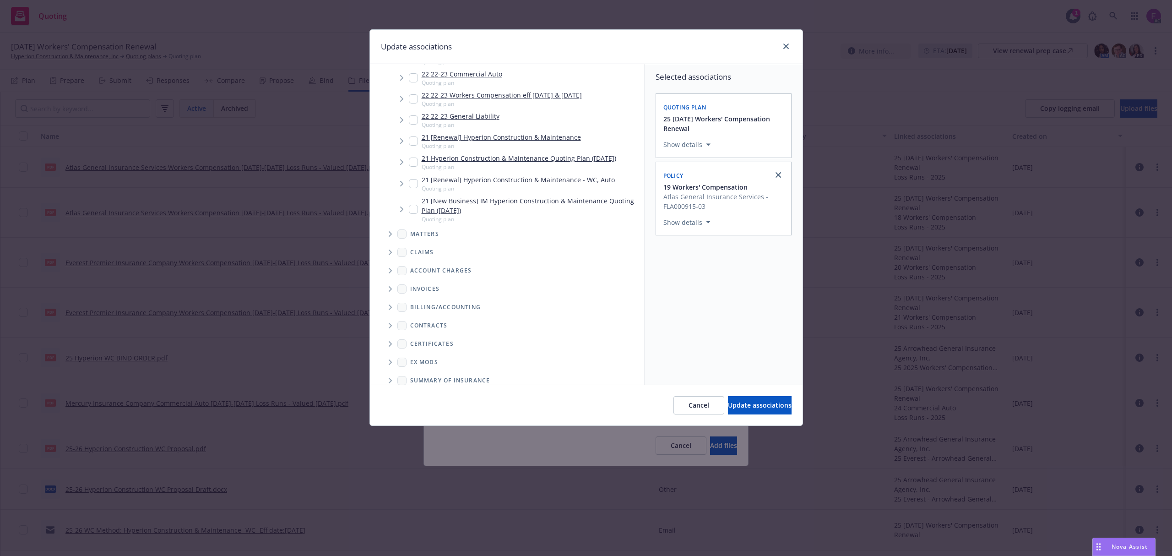
scroll to position [1239, 0]
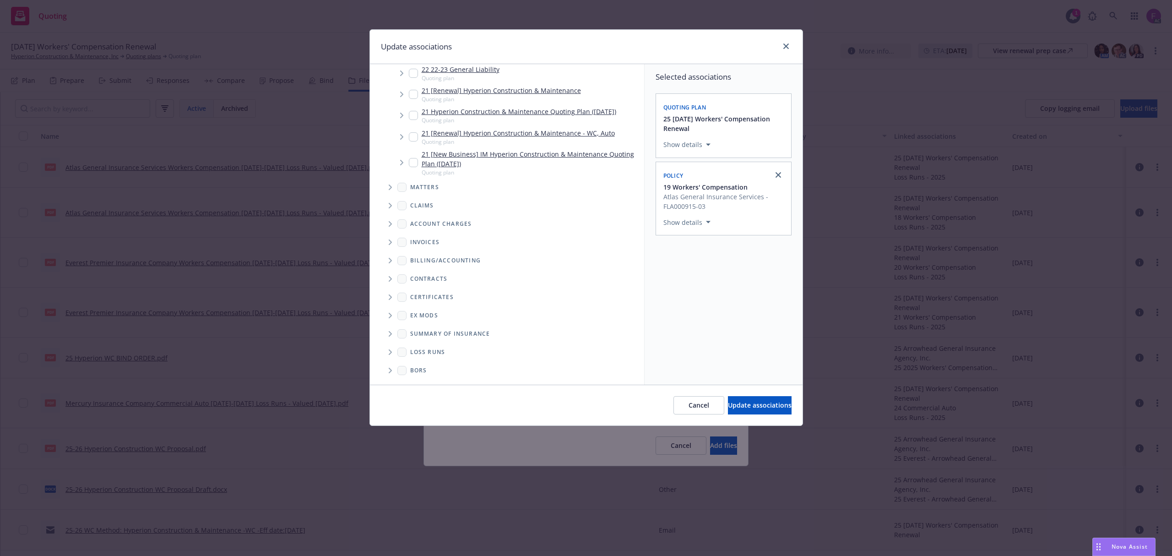
click at [387, 352] on span "Folder Tree Example" at bounding box center [390, 352] width 15 height 15
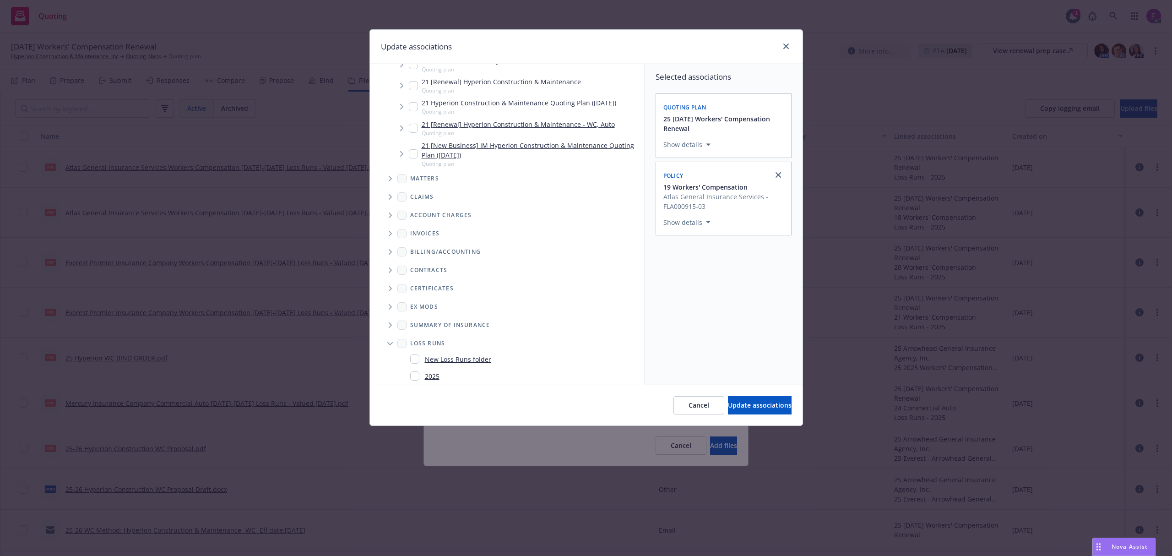
scroll to position [1274, 0]
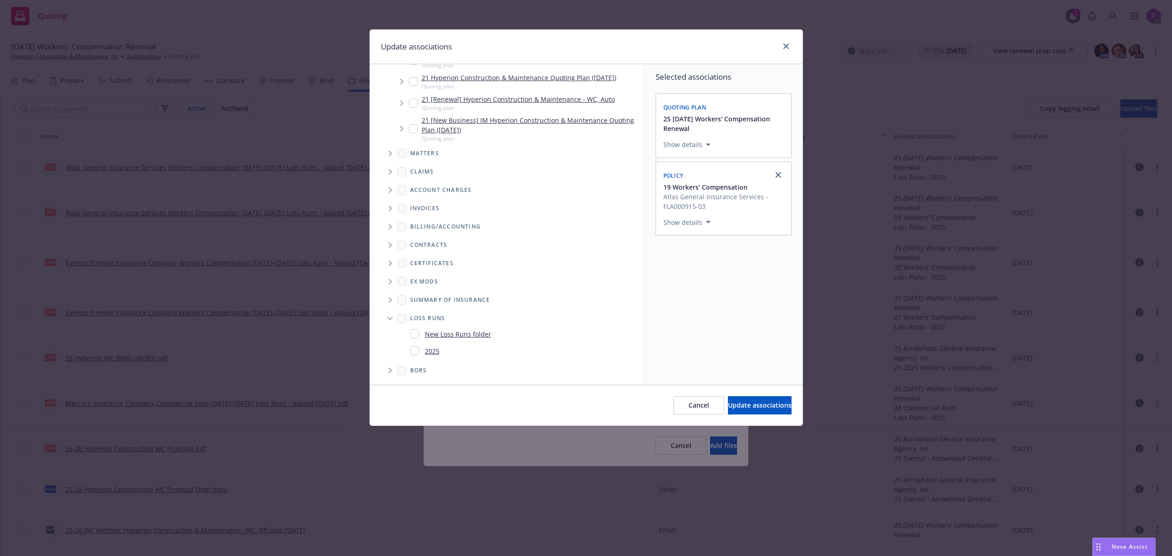
click at [418, 351] on input "Folder Tree Example" at bounding box center [414, 350] width 9 height 9
checkbox input "true"
click at [738, 405] on span "Update associations" at bounding box center [760, 405] width 64 height 9
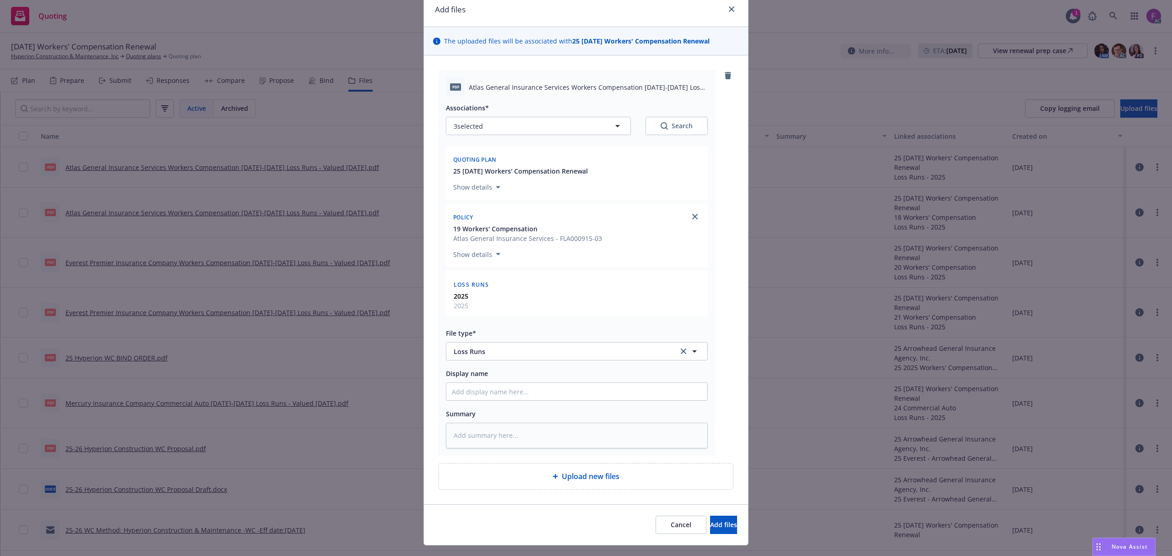
scroll to position [57, 0]
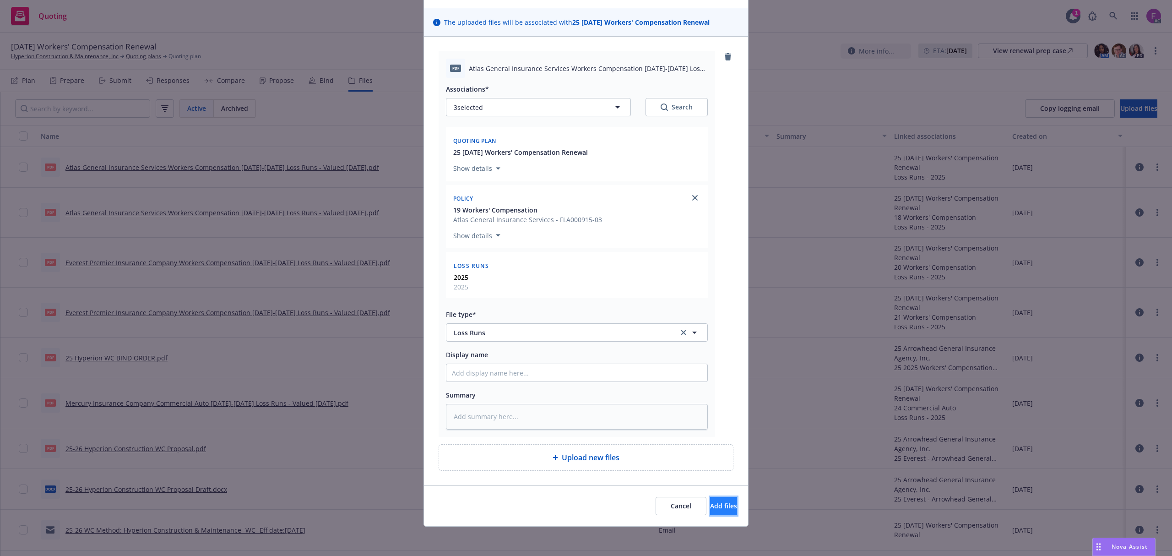
click at [710, 504] on span "Add files" at bounding box center [723, 505] width 27 height 9
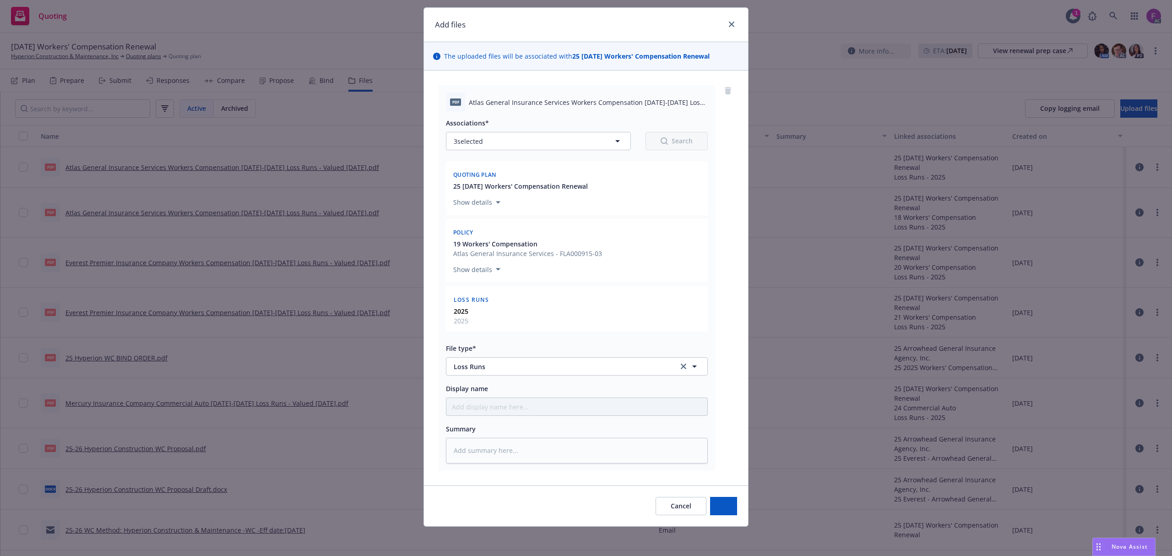
scroll to position [23, 0]
type textarea "x"
